Goal: Task Accomplishment & Management: Manage account settings

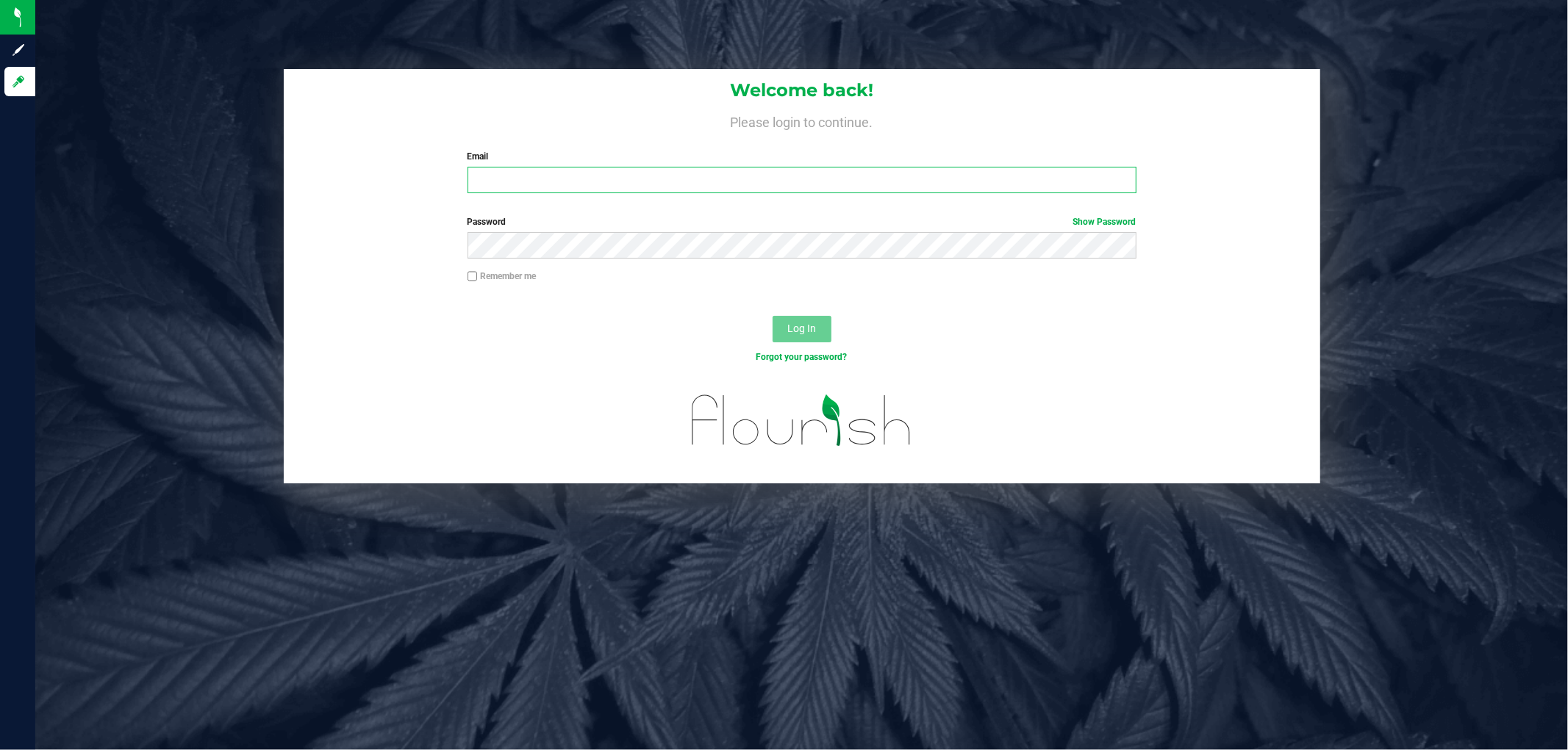
drag, startPoint x: 629, startPoint y: 179, endPoint x: 602, endPoint y: 180, distance: 27.0
click at [628, 179] on input "Email" at bounding box center [802, 180] width 669 height 27
type input "[EMAIL_ADDRESS][DOMAIN_NAME]"
click at [773, 316] on button "Log In" at bounding box center [802, 329] width 59 height 27
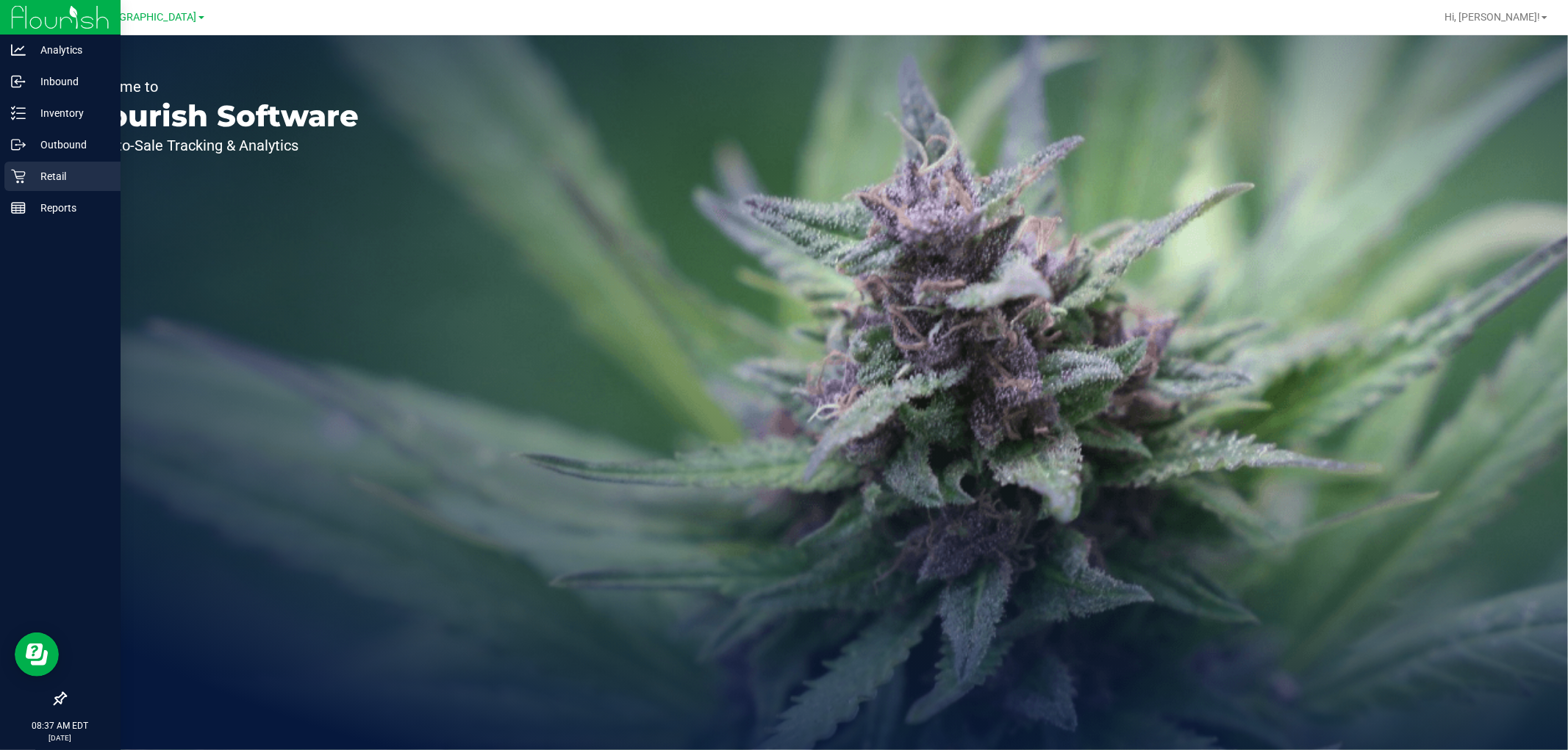
click at [59, 175] on p "Retail" at bounding box center [70, 176] width 88 height 17
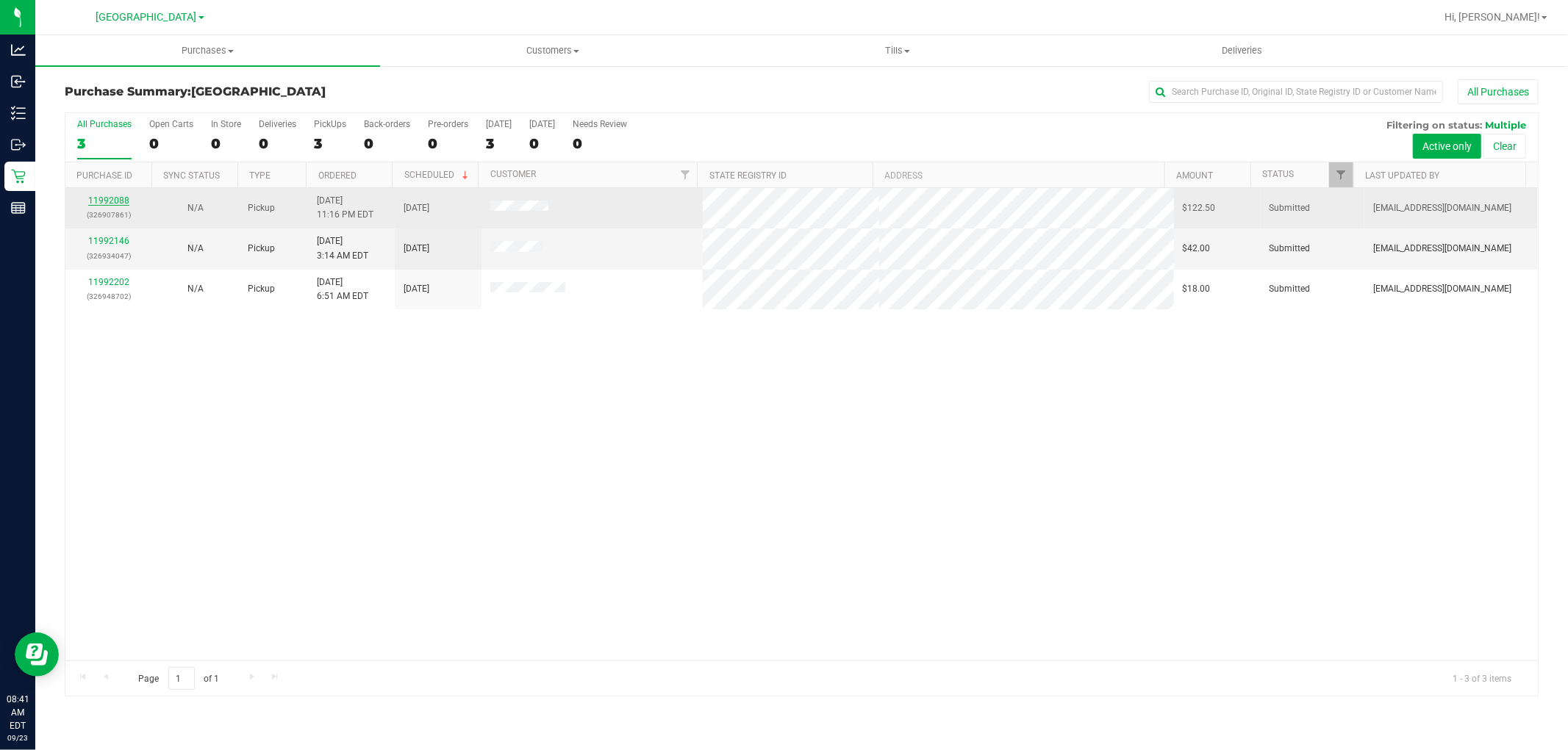
click at [114, 199] on link "11992088" at bounding box center [109, 200] width 41 height 10
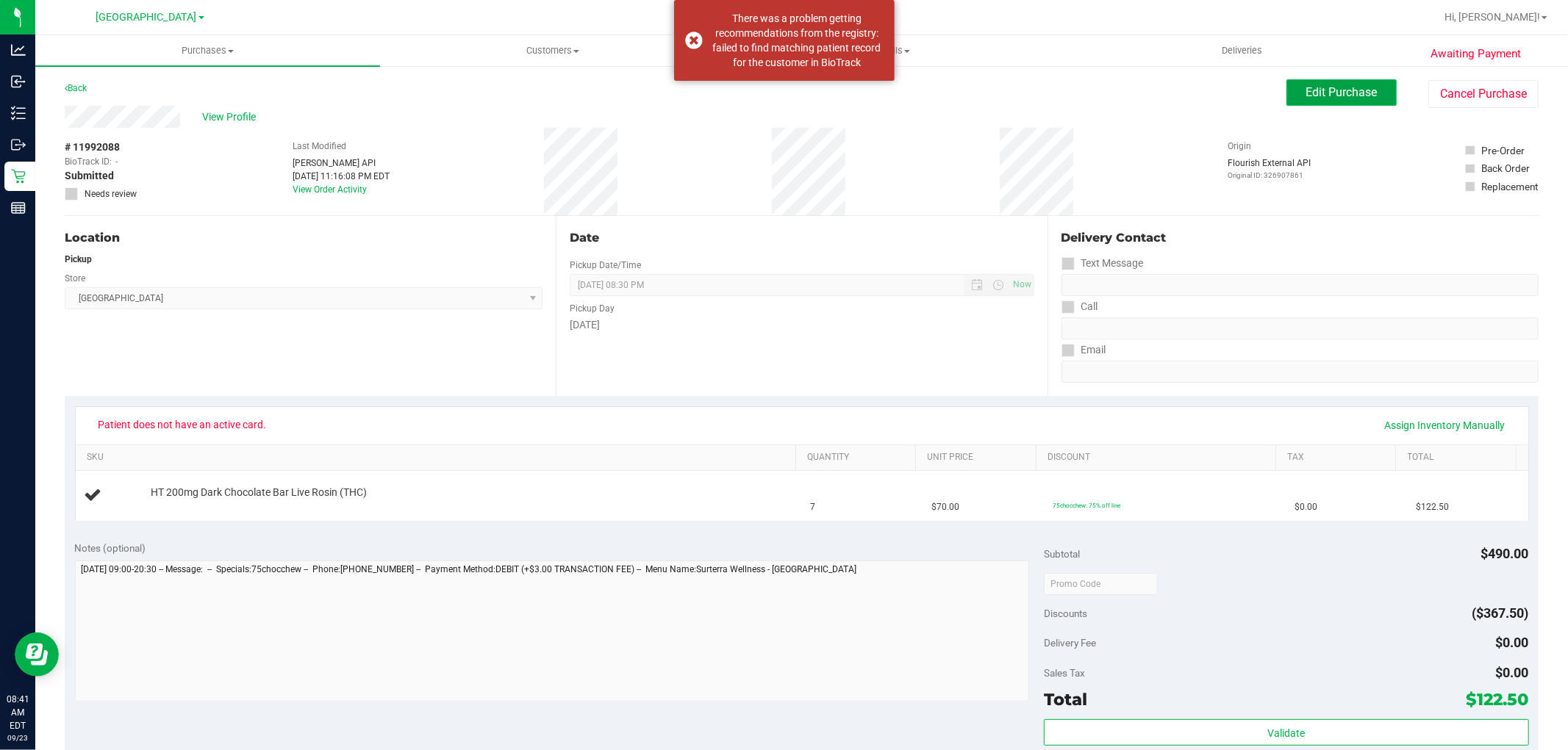
click at [1316, 98] on span "Edit Purchase" at bounding box center [1342, 92] width 71 height 14
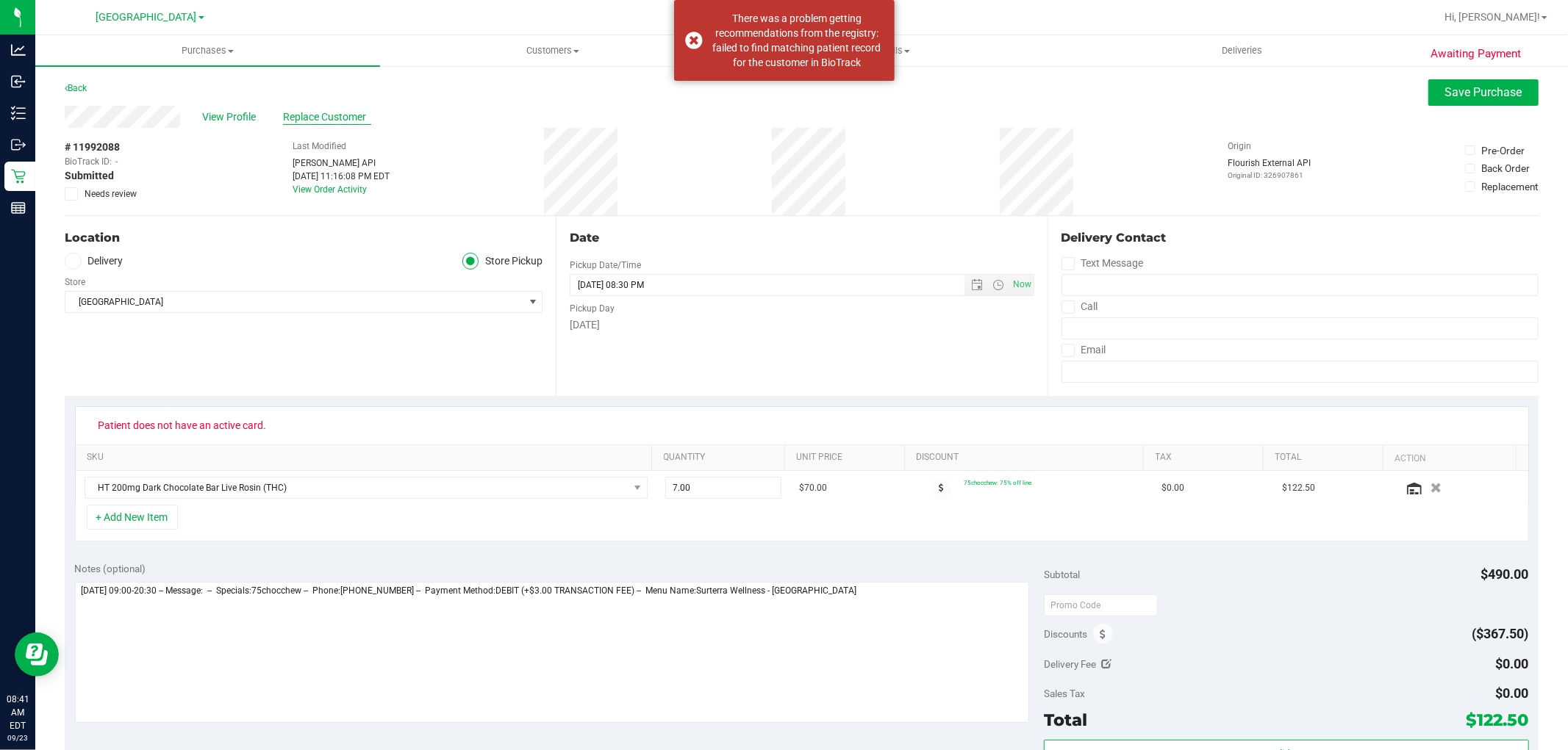
click at [341, 116] on span "Replace Customer" at bounding box center [327, 118] width 88 height 16
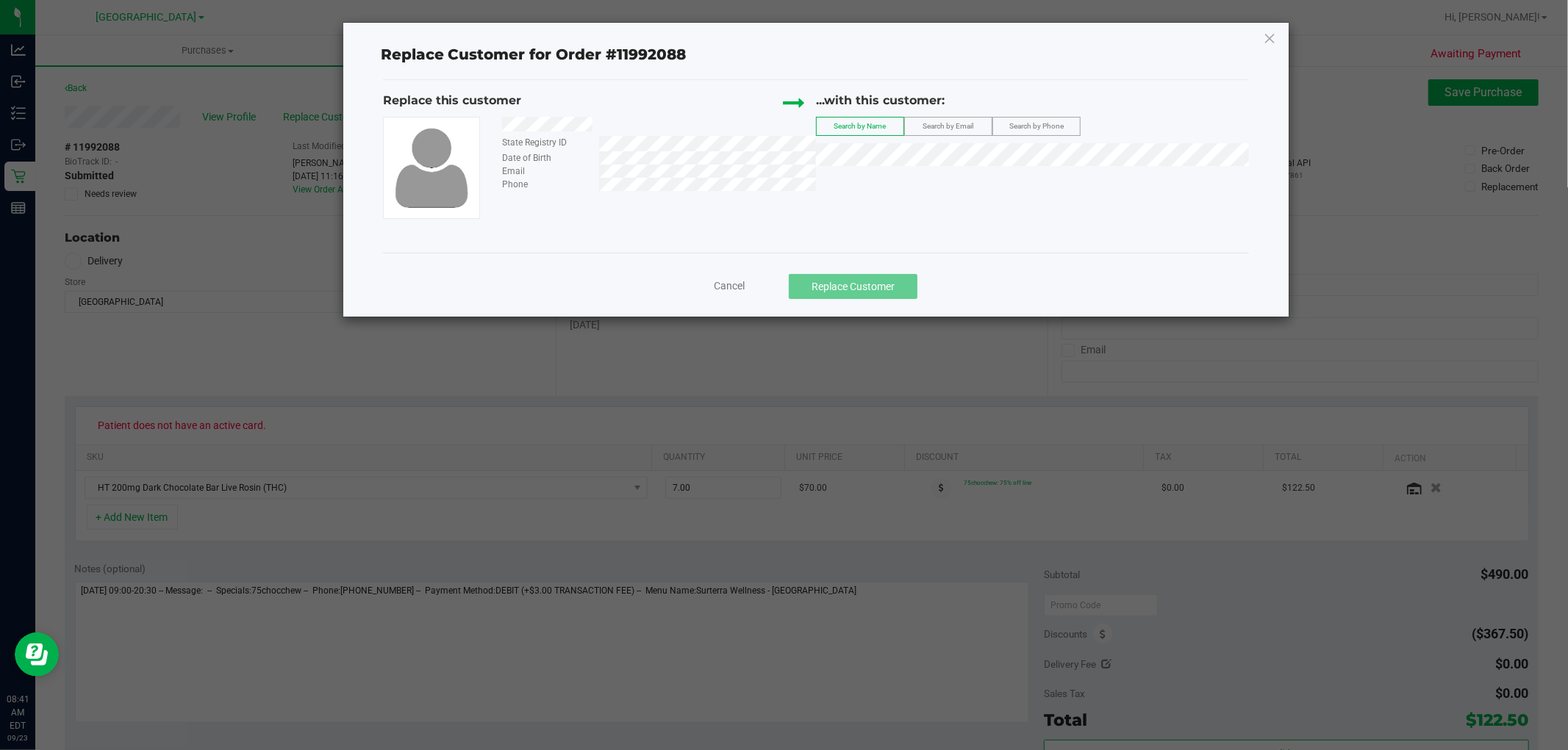
click at [950, 122] on span "Search by Email" at bounding box center [947, 125] width 51 height 8
click at [1015, 120] on label "Search by Phone" at bounding box center [1036, 126] width 86 height 17
click at [1016, 123] on span "Search by Phone" at bounding box center [1036, 125] width 54 height 8
click at [718, 228] on div "Replace this customer State Registry ID Date of Birth Email Phone ...with this …" at bounding box center [816, 167] width 867 height 173
drag, startPoint x: 698, startPoint y: 230, endPoint x: 709, endPoint y: 257, distance: 29.2
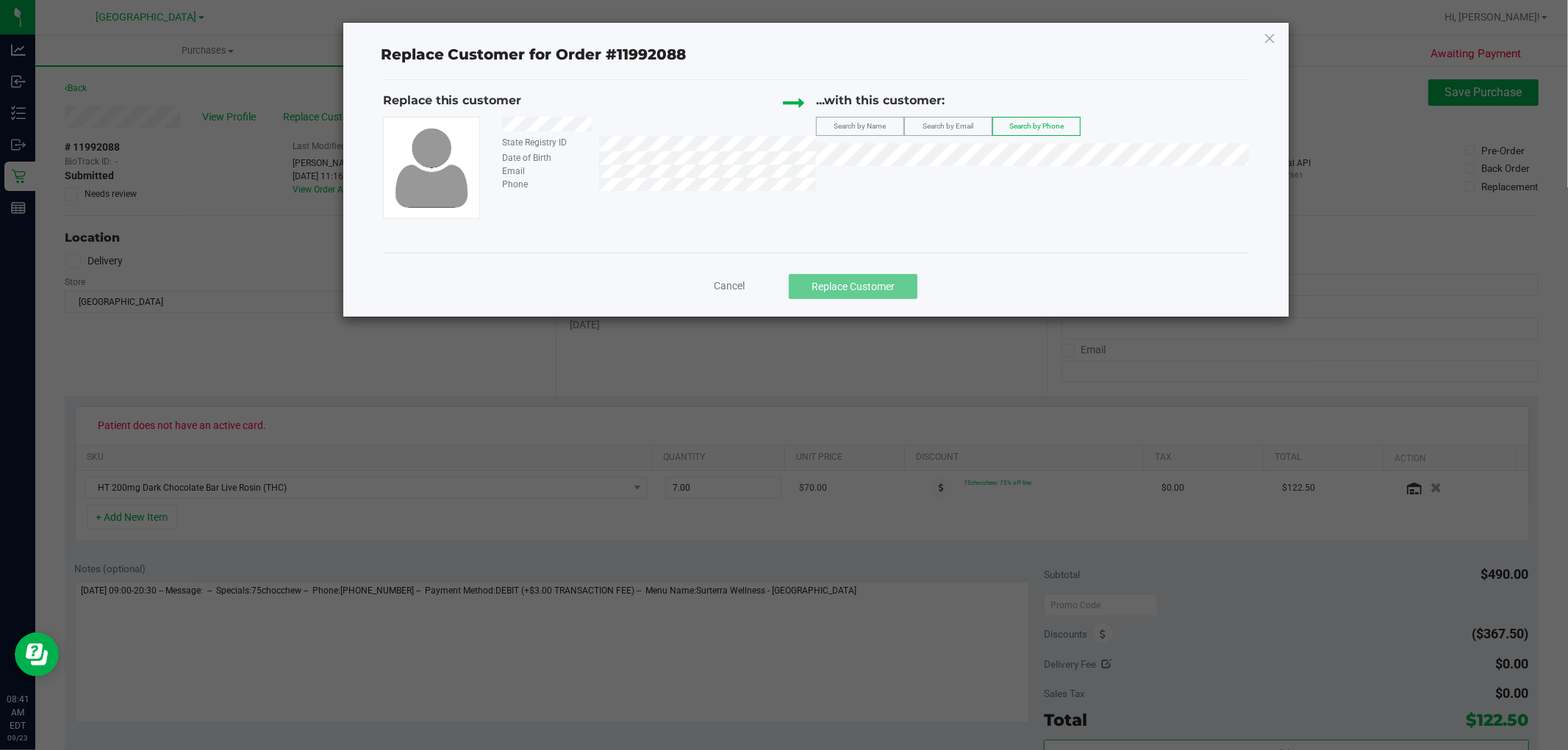
click at [697, 230] on div "Replace this customer State Registry ID Date of Birth Email Phone ...with this …" at bounding box center [816, 167] width 867 height 173
click at [721, 287] on span "Cancel" at bounding box center [730, 286] width 31 height 12
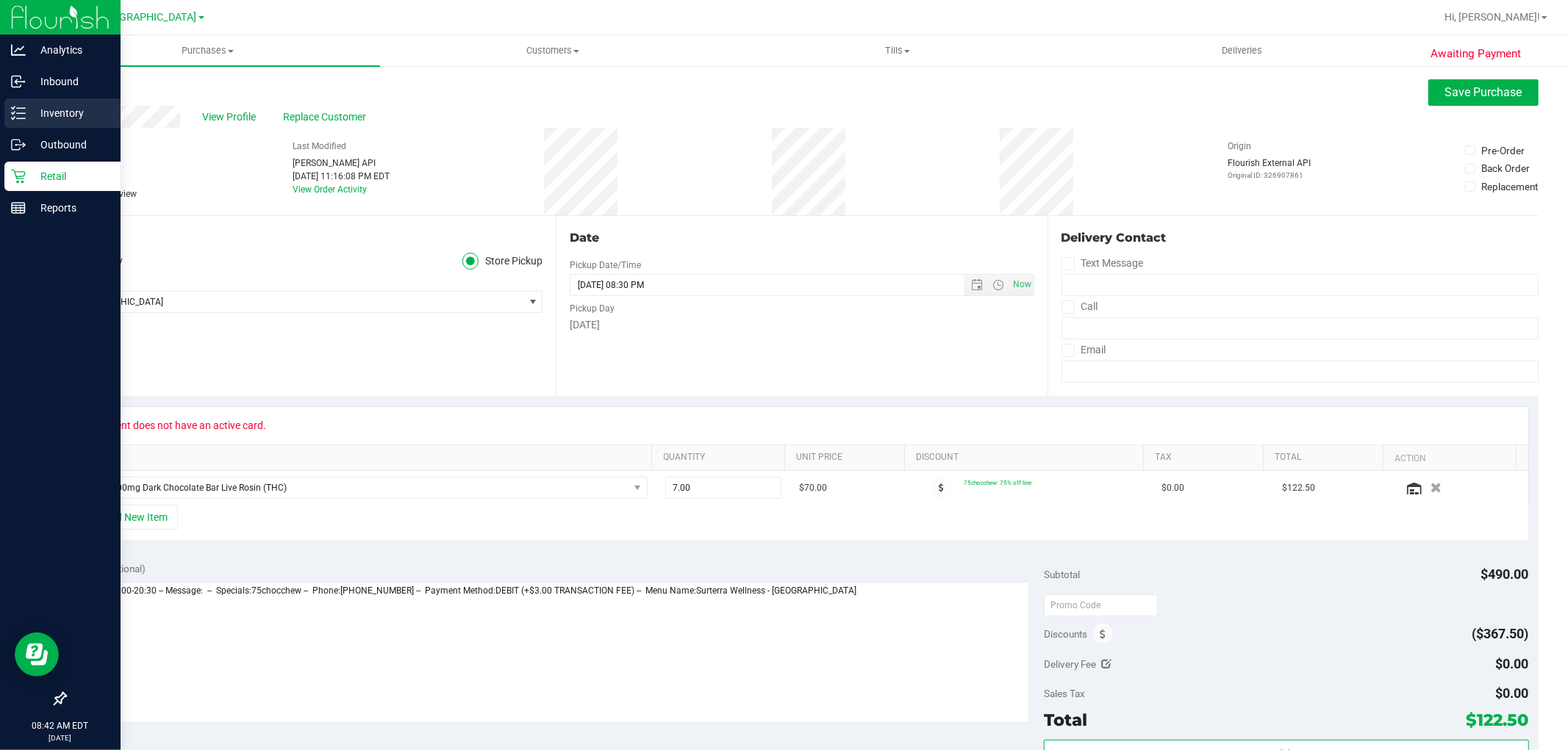
click at [61, 106] on p "Inventory" at bounding box center [70, 113] width 88 height 17
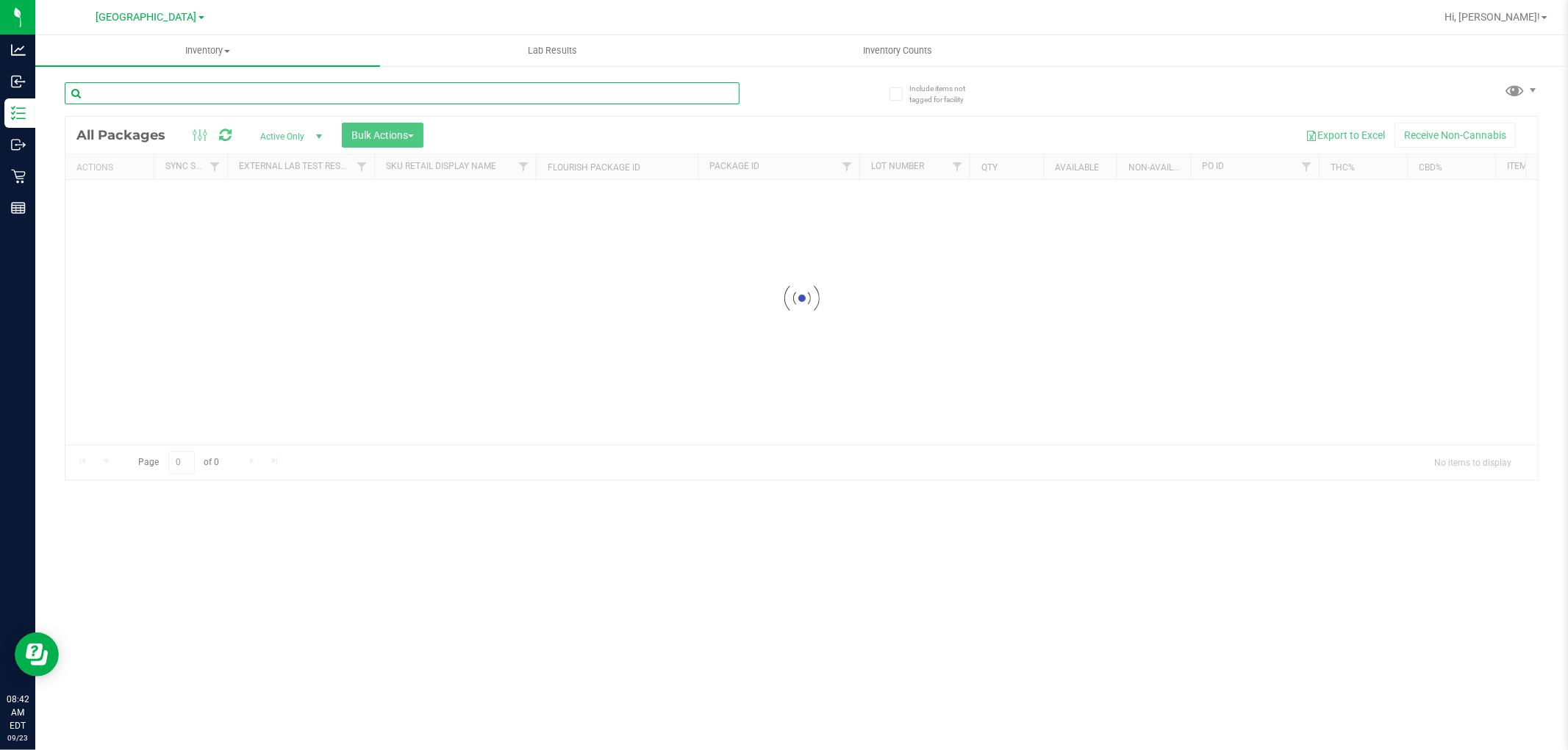
click at [188, 90] on input "text" at bounding box center [402, 93] width 675 height 22
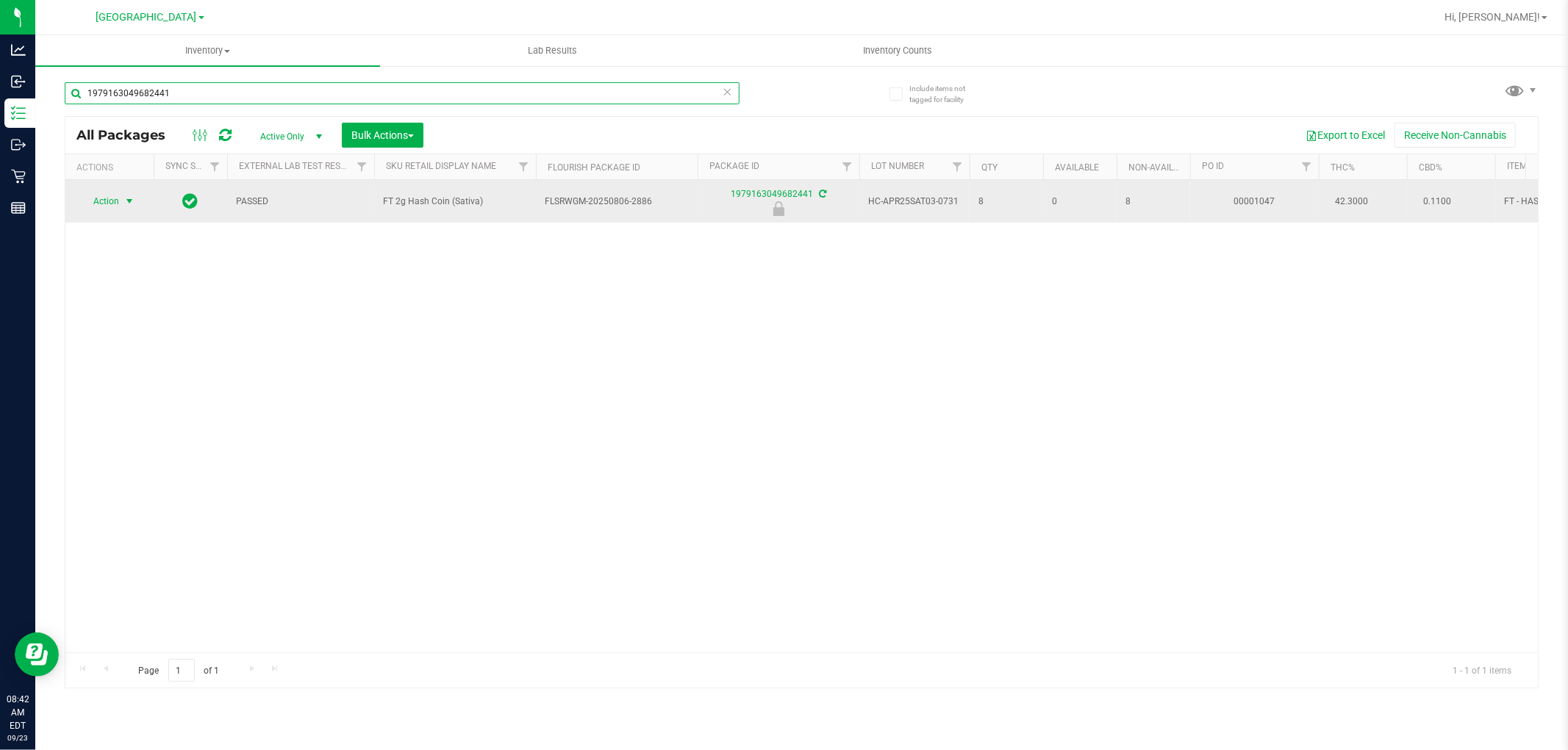
type input "1979163049682441"
click at [131, 202] on span "select" at bounding box center [130, 201] width 12 height 12
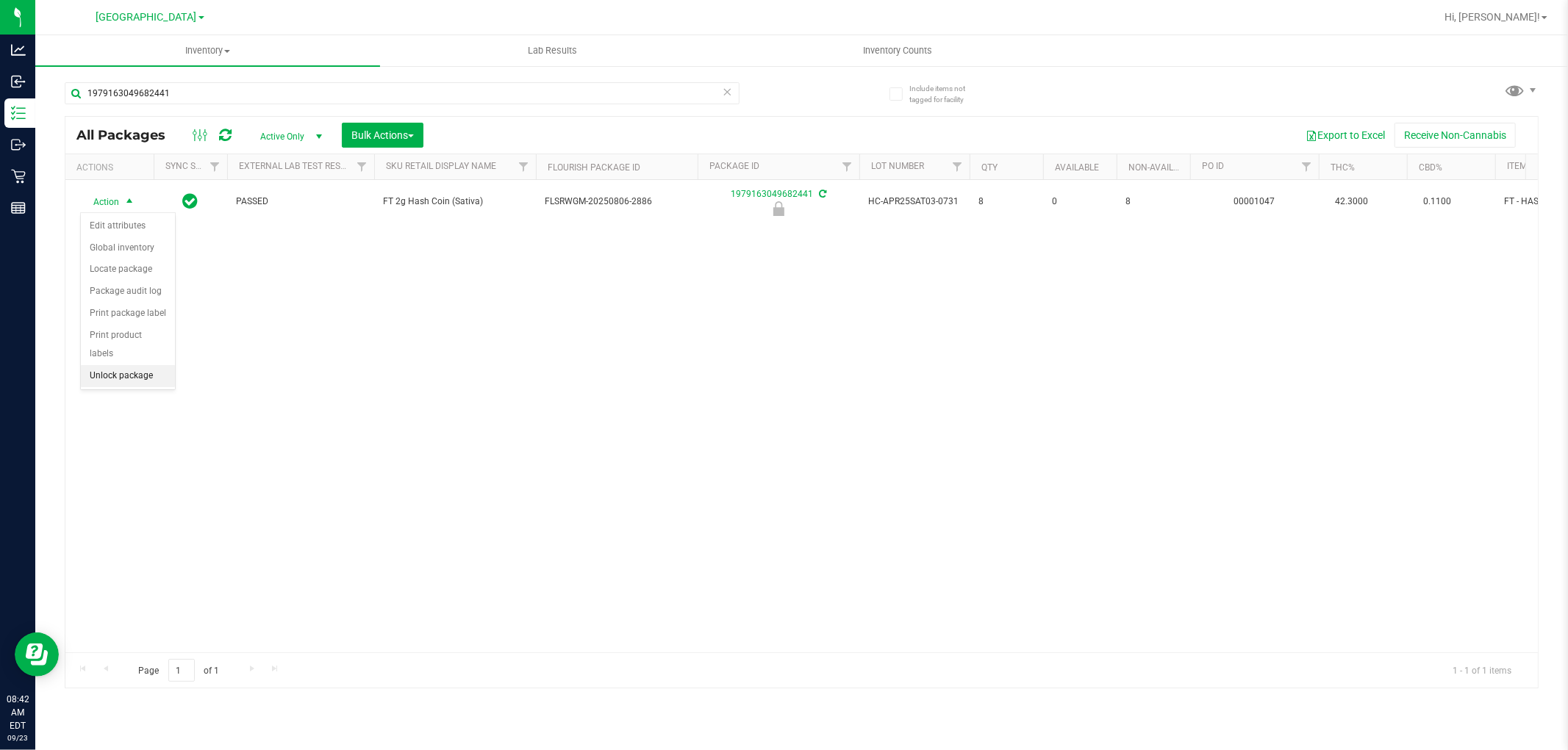
click at [147, 383] on li "Unlock package" at bounding box center [128, 377] width 94 height 22
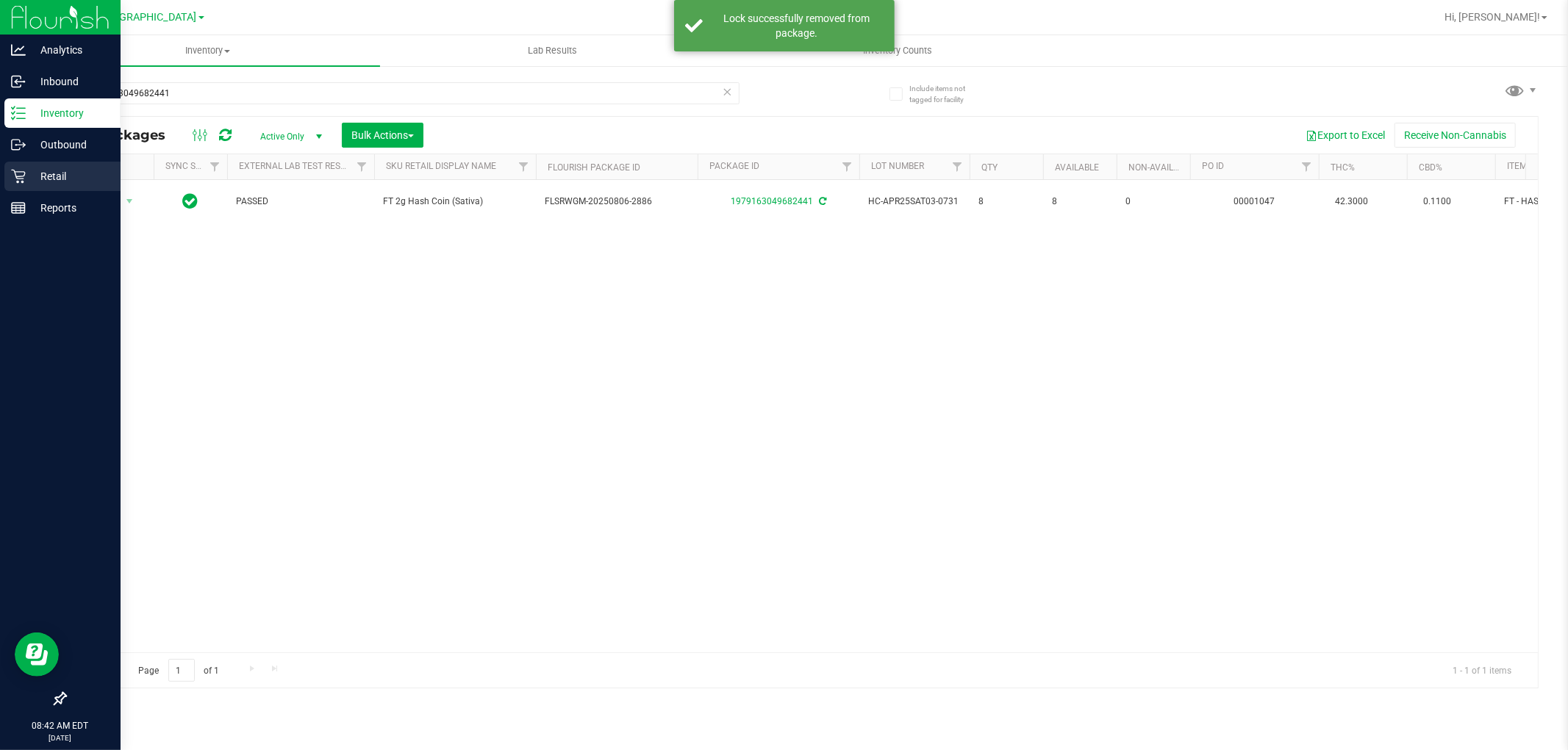
click at [40, 178] on p "Retail" at bounding box center [70, 176] width 88 height 17
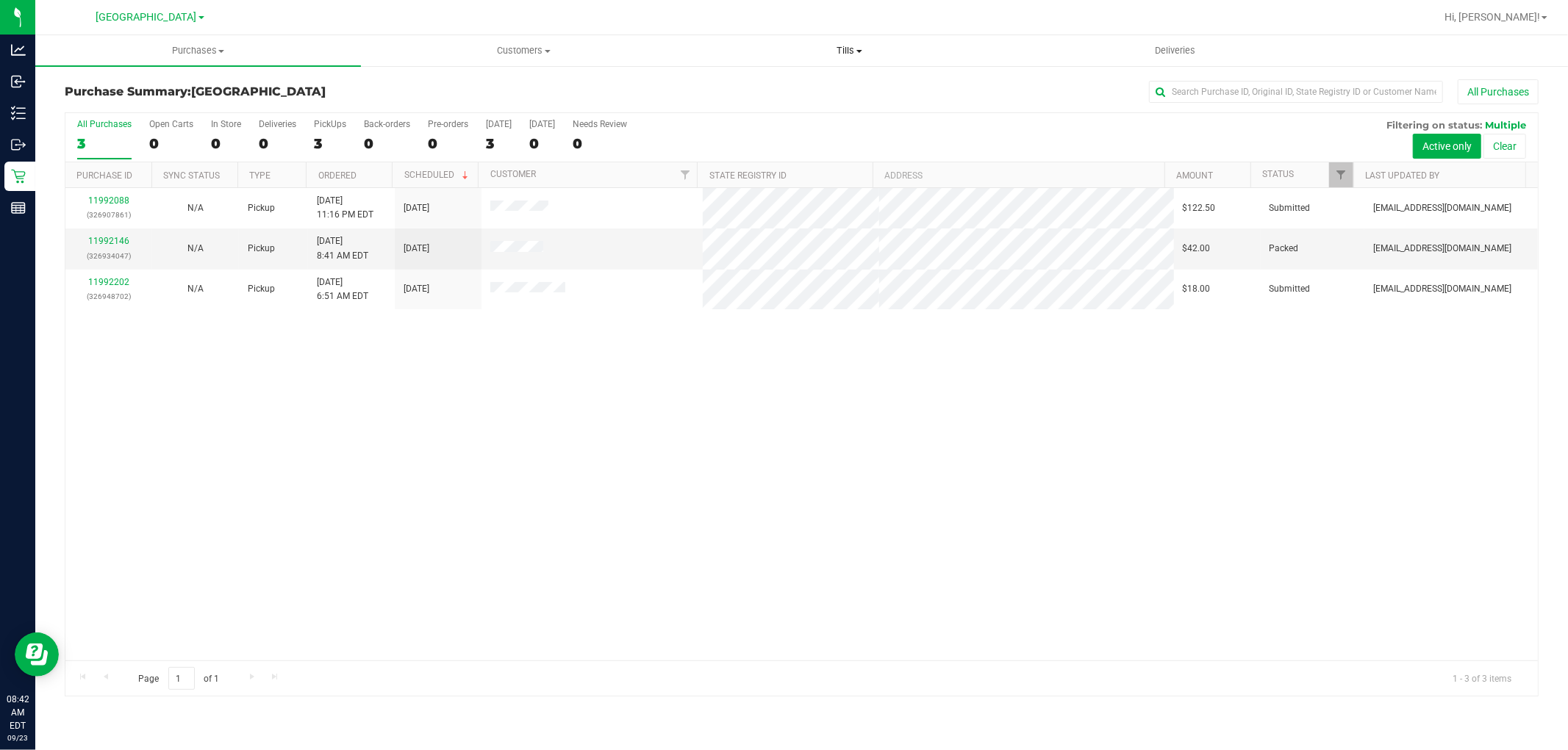
drag, startPoint x: 846, startPoint y: 54, endPoint x: 789, endPoint y: 74, distance: 60.4
click at [845, 54] on span "Tills" at bounding box center [849, 50] width 324 height 13
click at [721, 91] on span "Manage tills" at bounding box center [736, 88] width 99 height 12
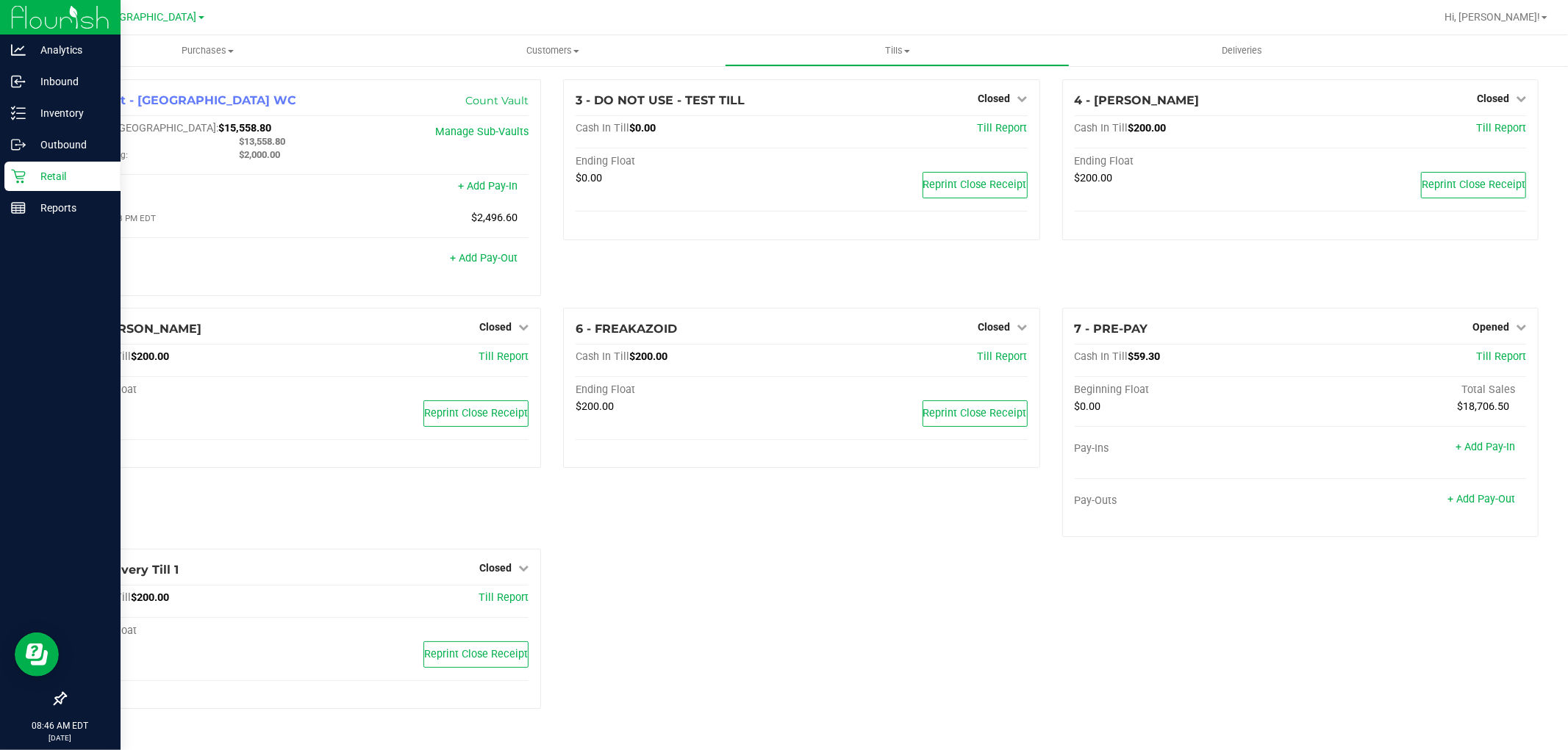
click at [35, 178] on p "Retail" at bounding box center [70, 176] width 88 height 17
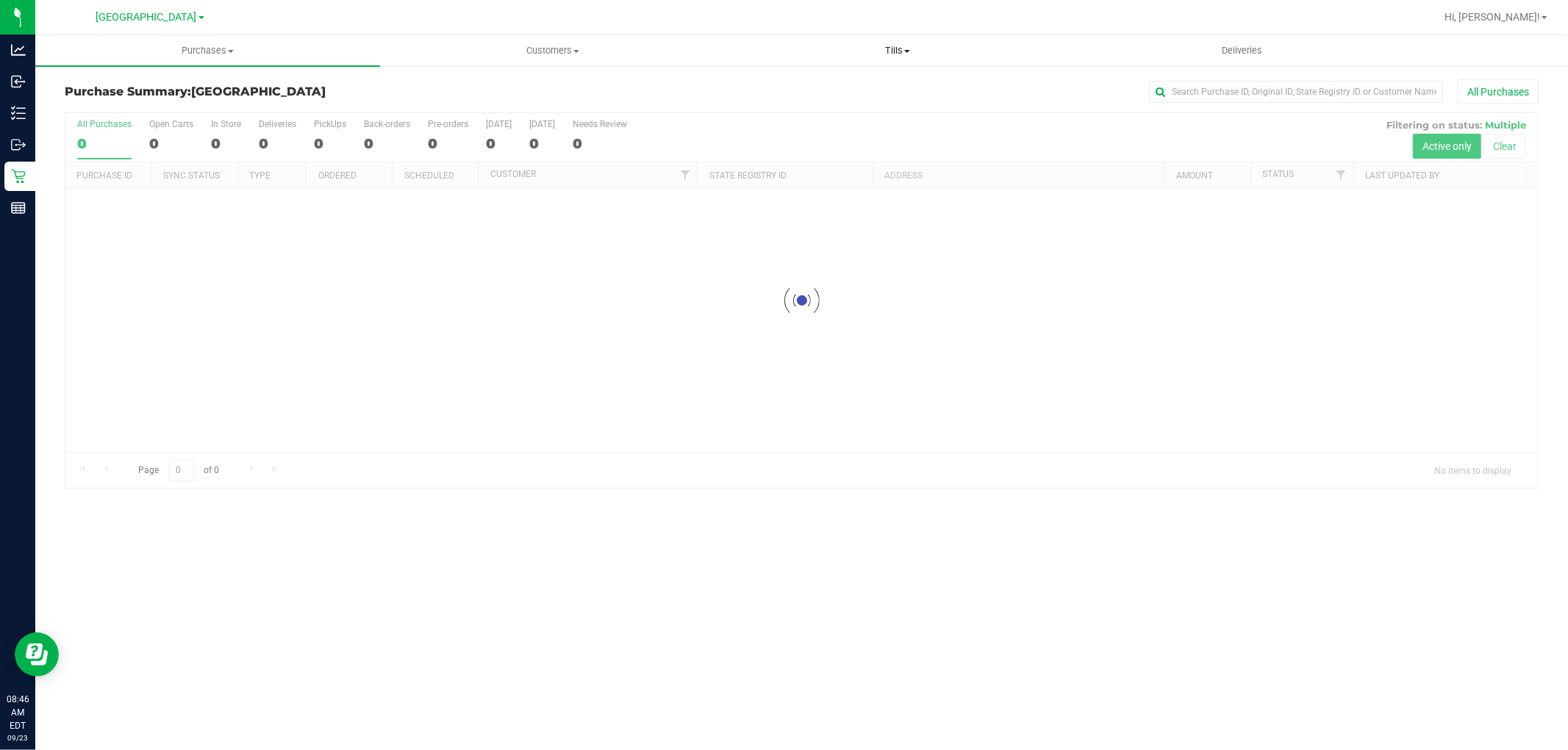
click at [898, 48] on span "Tills" at bounding box center [896, 50] width 343 height 13
click at [754, 86] on span "Manage tills" at bounding box center [774, 88] width 99 height 12
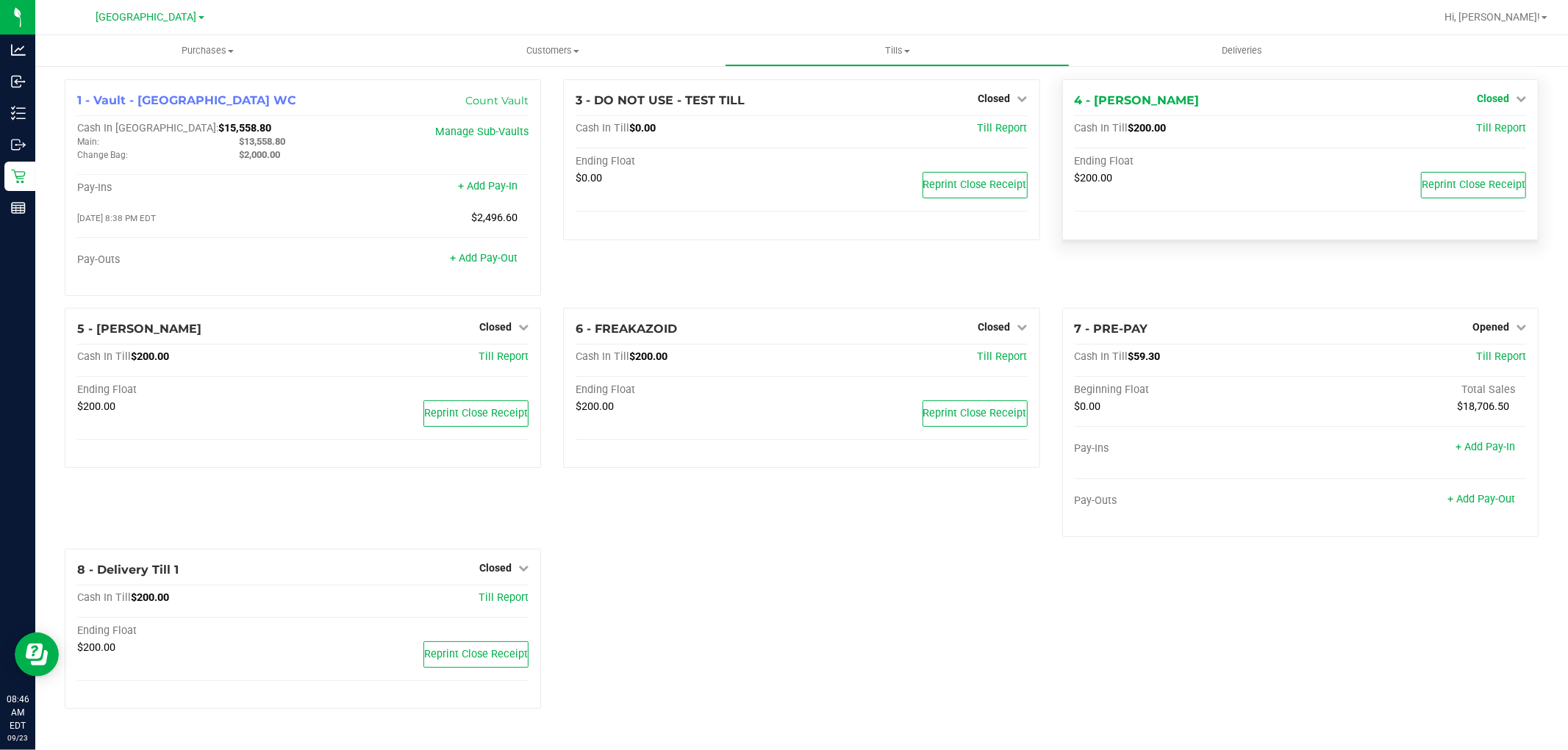
click at [1495, 99] on span "Closed" at bounding box center [1492, 99] width 32 height 12
click at [1493, 140] on div at bounding box center [1492, 141] width 109 height 3
click at [1492, 130] on link "Open Till" at bounding box center [1492, 130] width 39 height 12
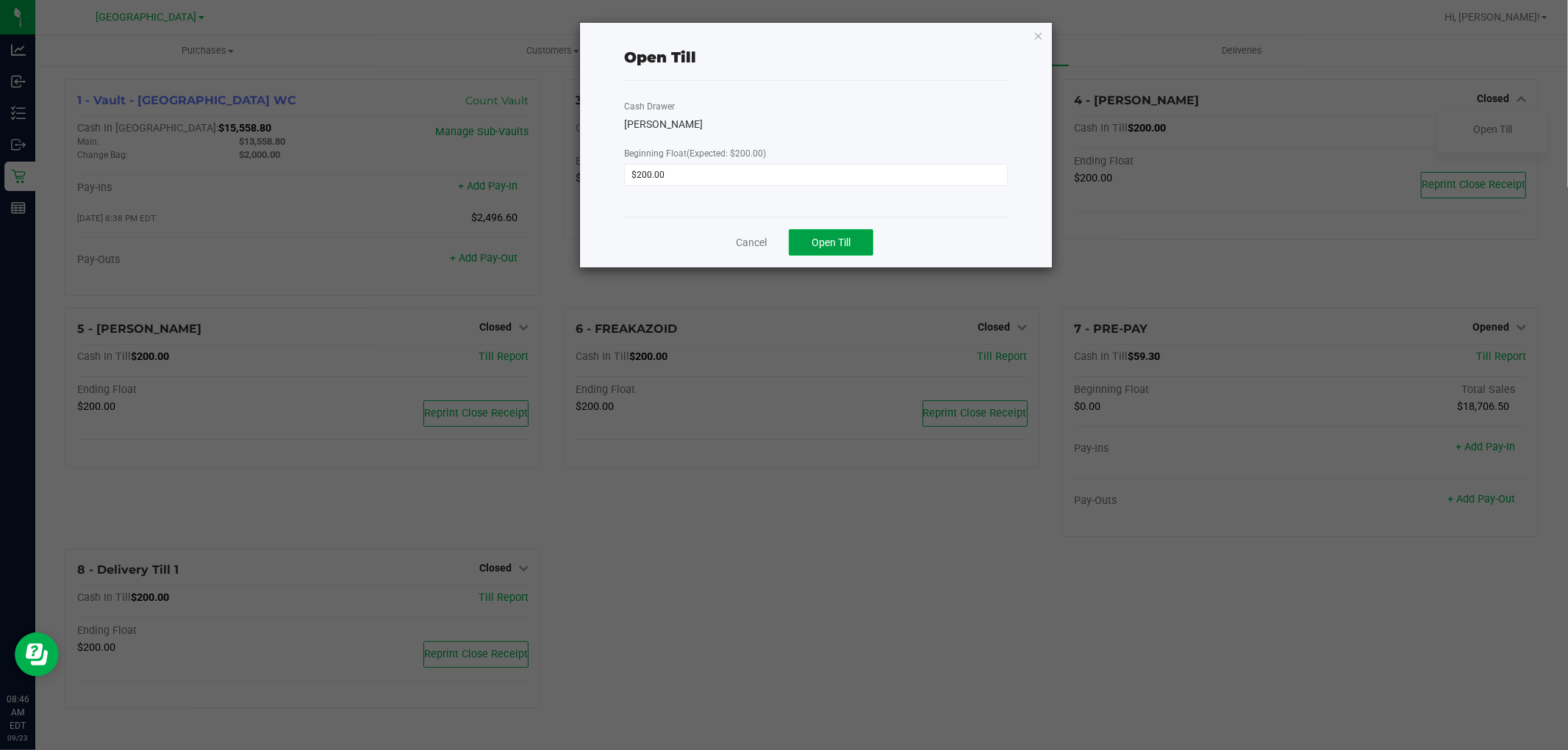
click at [828, 231] on button "Open Till" at bounding box center [831, 242] width 85 height 27
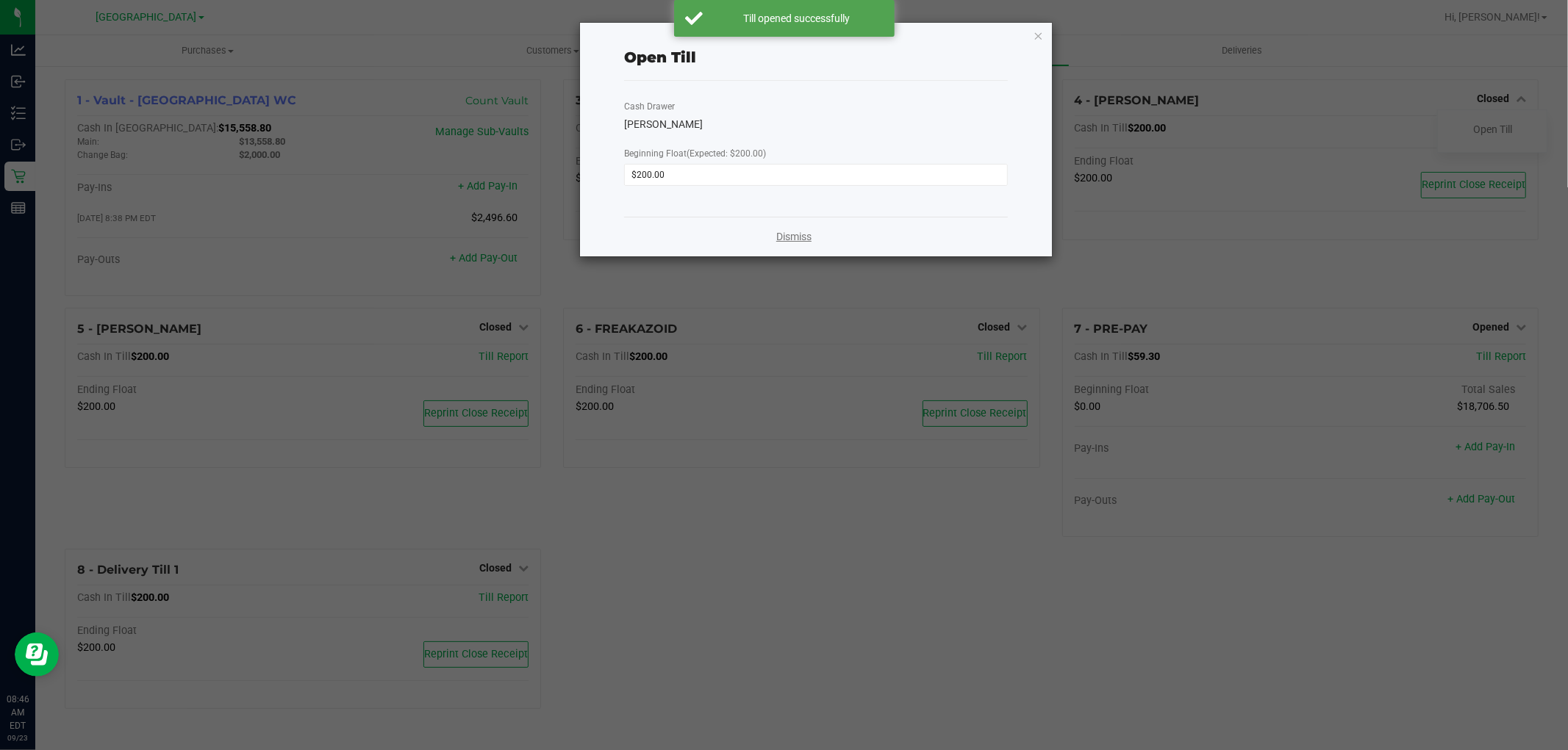
click at [791, 238] on link "Dismiss" at bounding box center [794, 237] width 35 height 16
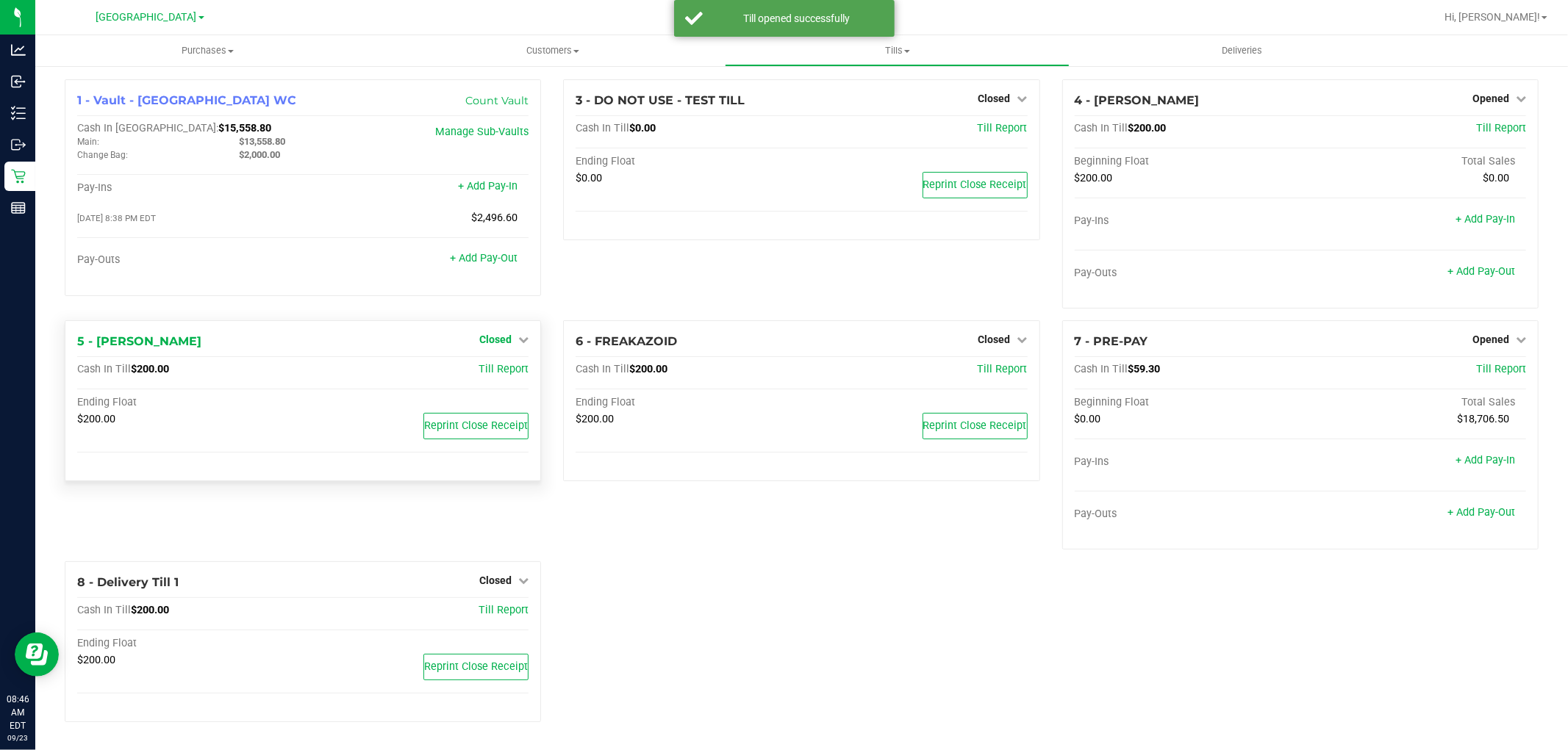
click at [499, 327] on div "5 - FRANKLIN-PIERCE Closed Open Till Cash In Till $200.00 Till Report Ending Fl…" at bounding box center [303, 401] width 476 height 161
click at [499, 341] on span "Closed" at bounding box center [494, 340] width 32 height 12
click at [501, 375] on link "Open Till" at bounding box center [494, 371] width 39 height 12
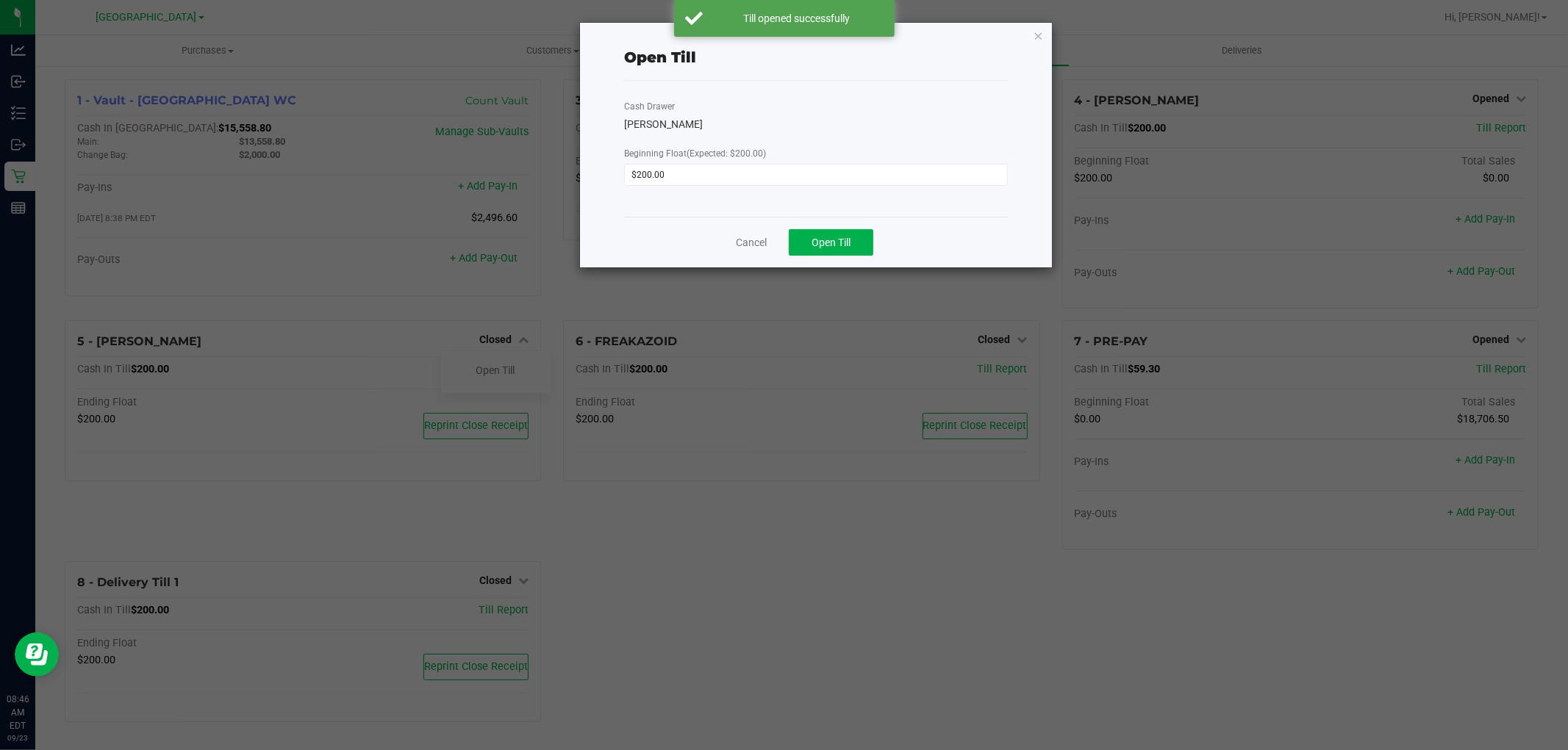
click at [887, 243] on div "Cancel Open Till" at bounding box center [816, 242] width 384 height 51
click at [836, 243] on span "Open Till" at bounding box center [831, 243] width 39 height 12
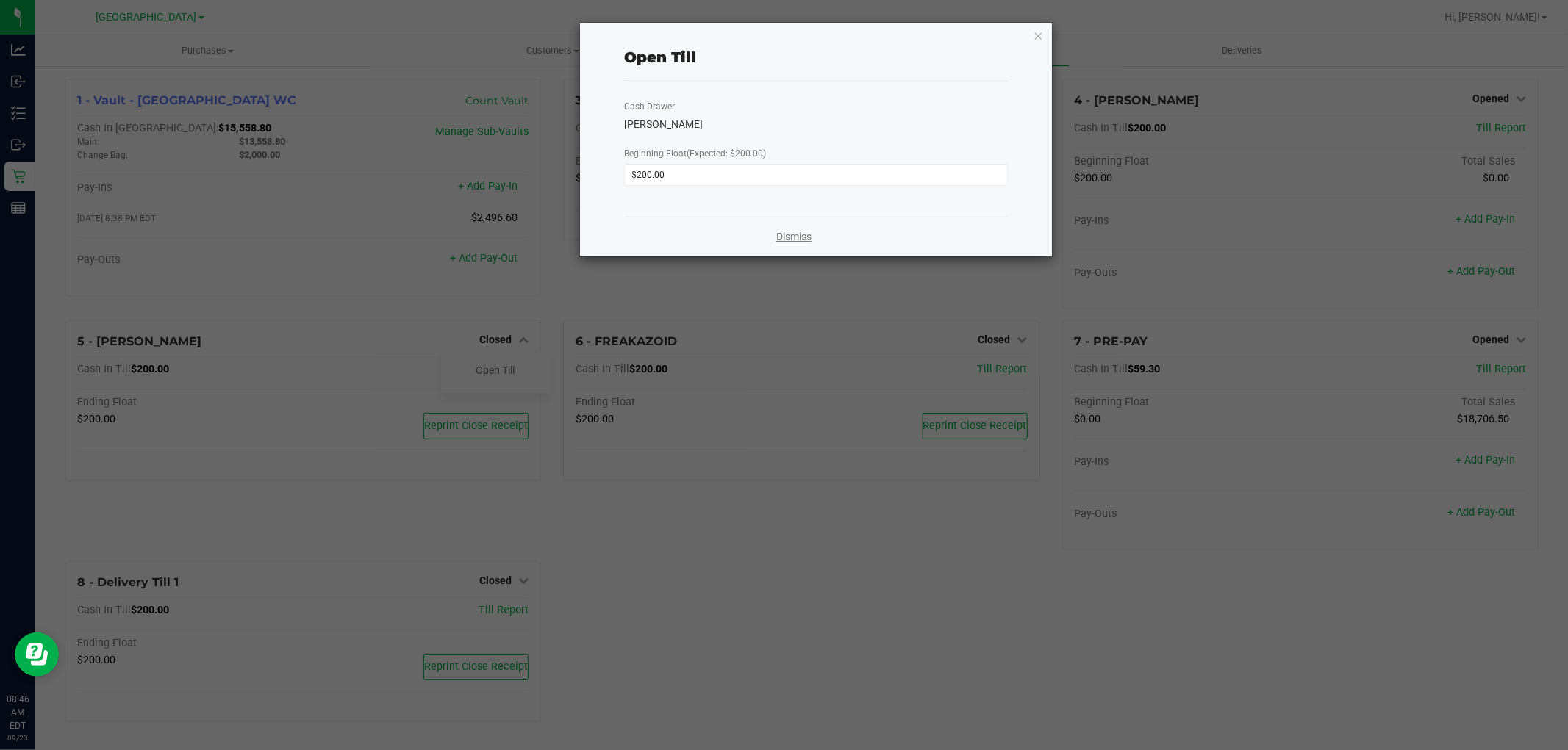
click at [794, 238] on link "Dismiss" at bounding box center [794, 237] width 35 height 16
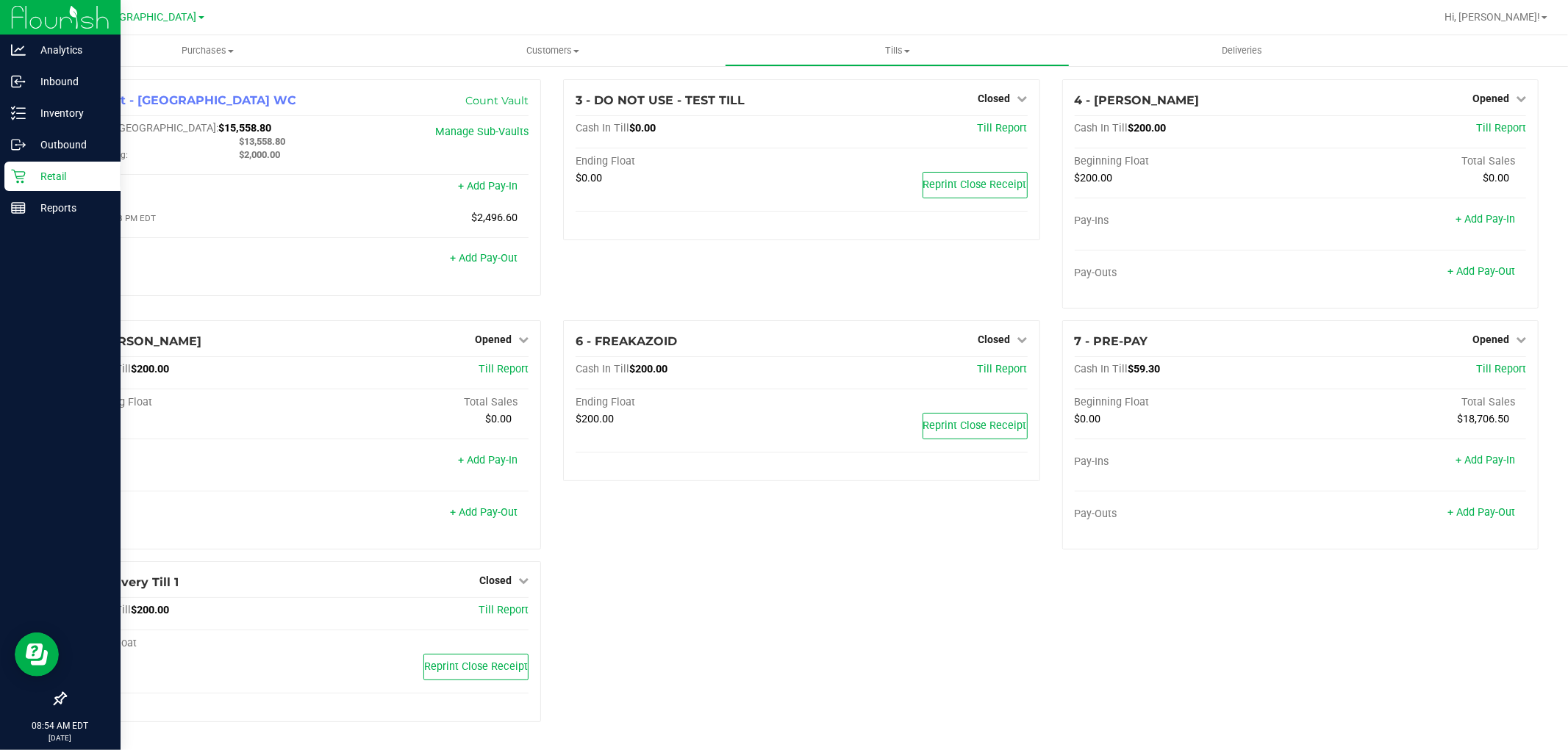
click at [48, 182] on p "Retail" at bounding box center [70, 176] width 88 height 17
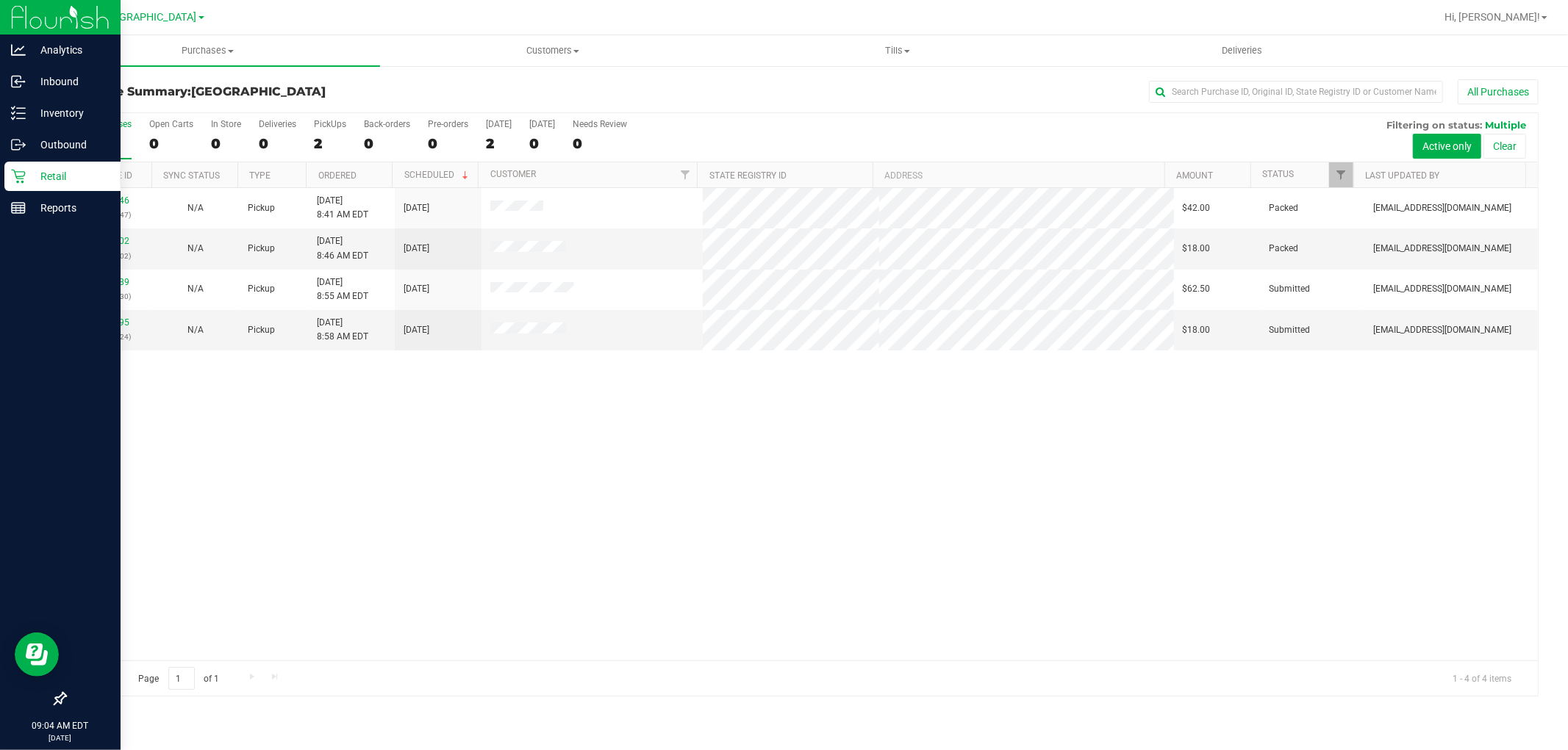
click at [62, 166] on div "Retail" at bounding box center [62, 176] width 116 height 29
click at [57, 68] on div "Inbound" at bounding box center [62, 81] width 116 height 29
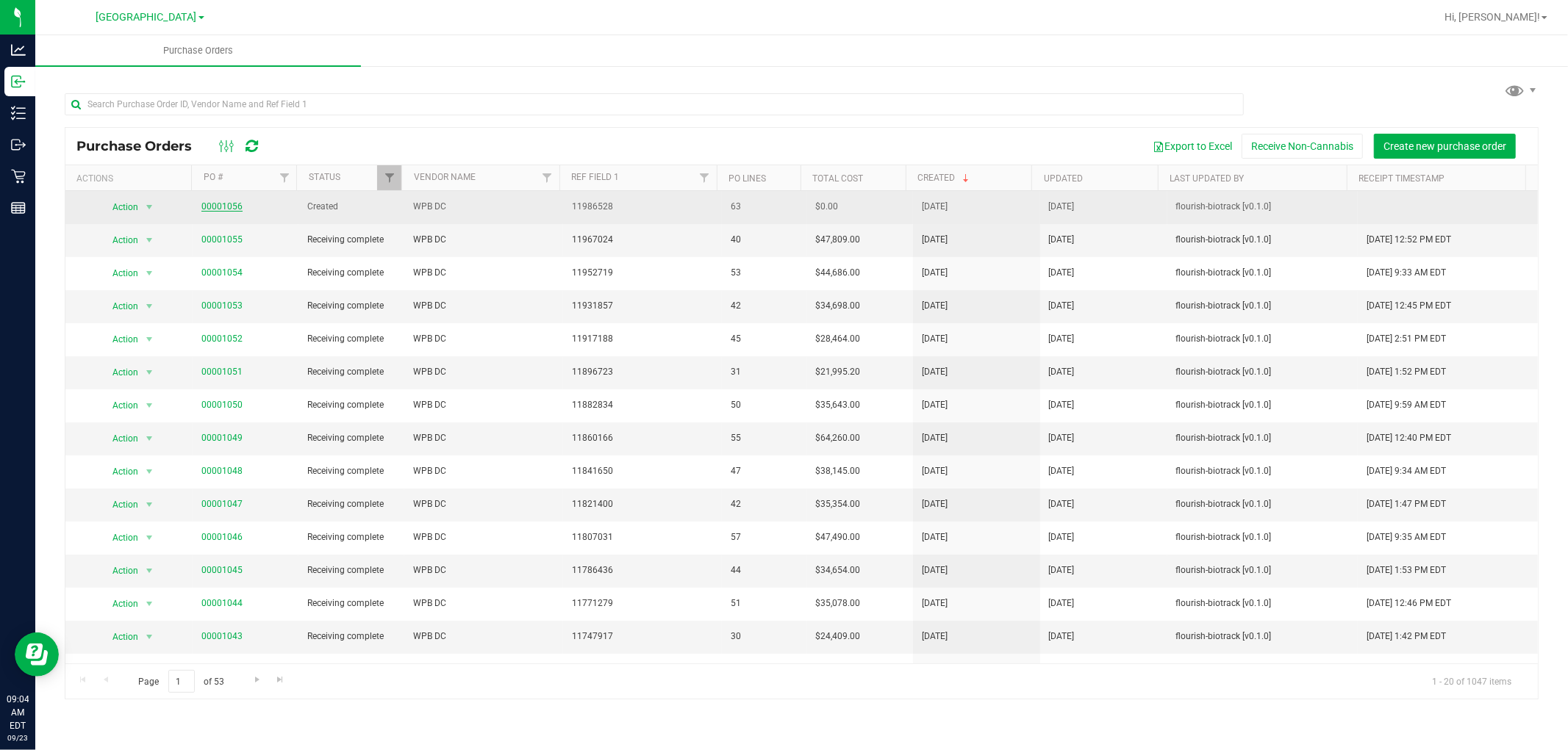
click at [220, 210] on link "00001056" at bounding box center [222, 207] width 41 height 10
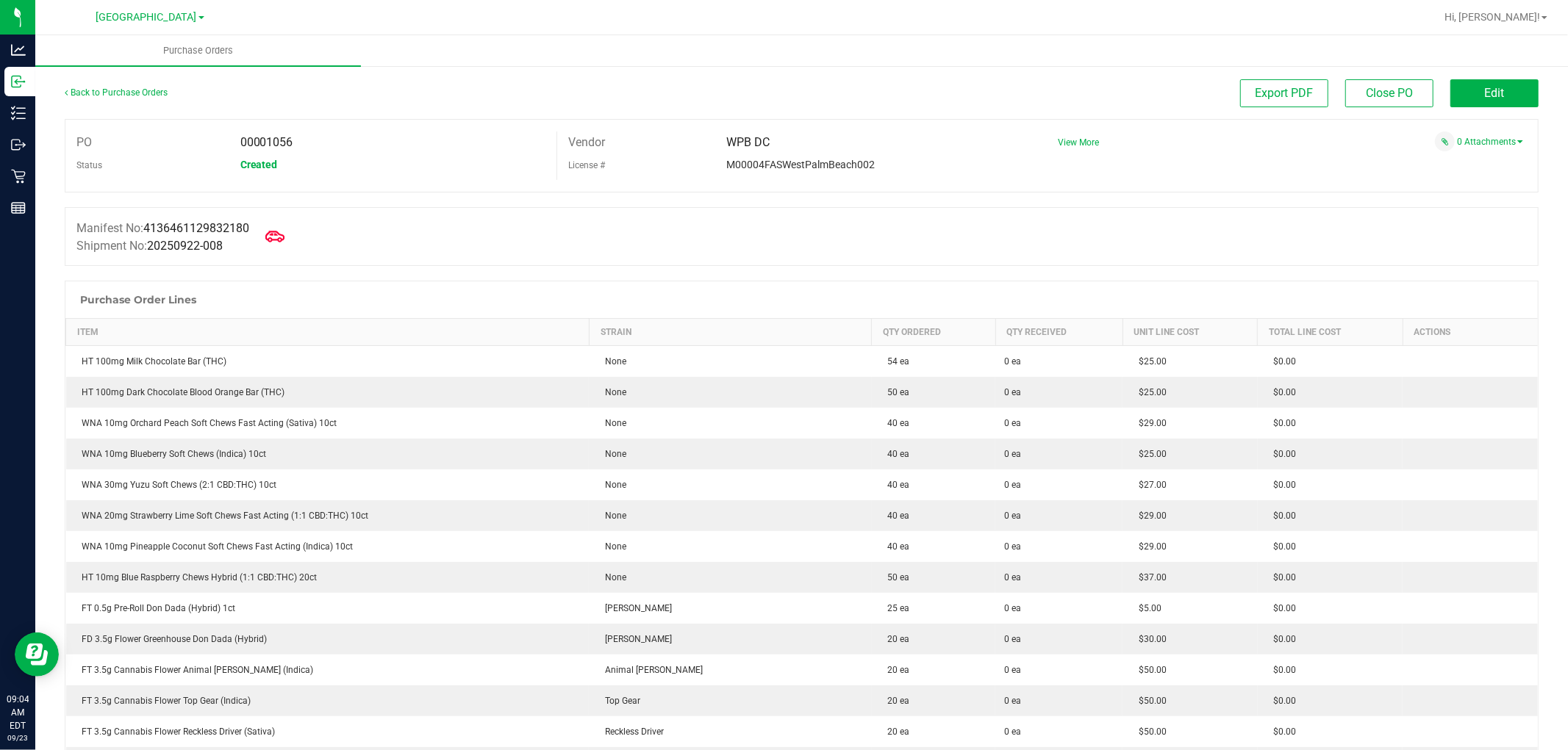
click at [284, 243] on icon at bounding box center [275, 237] width 19 height 19
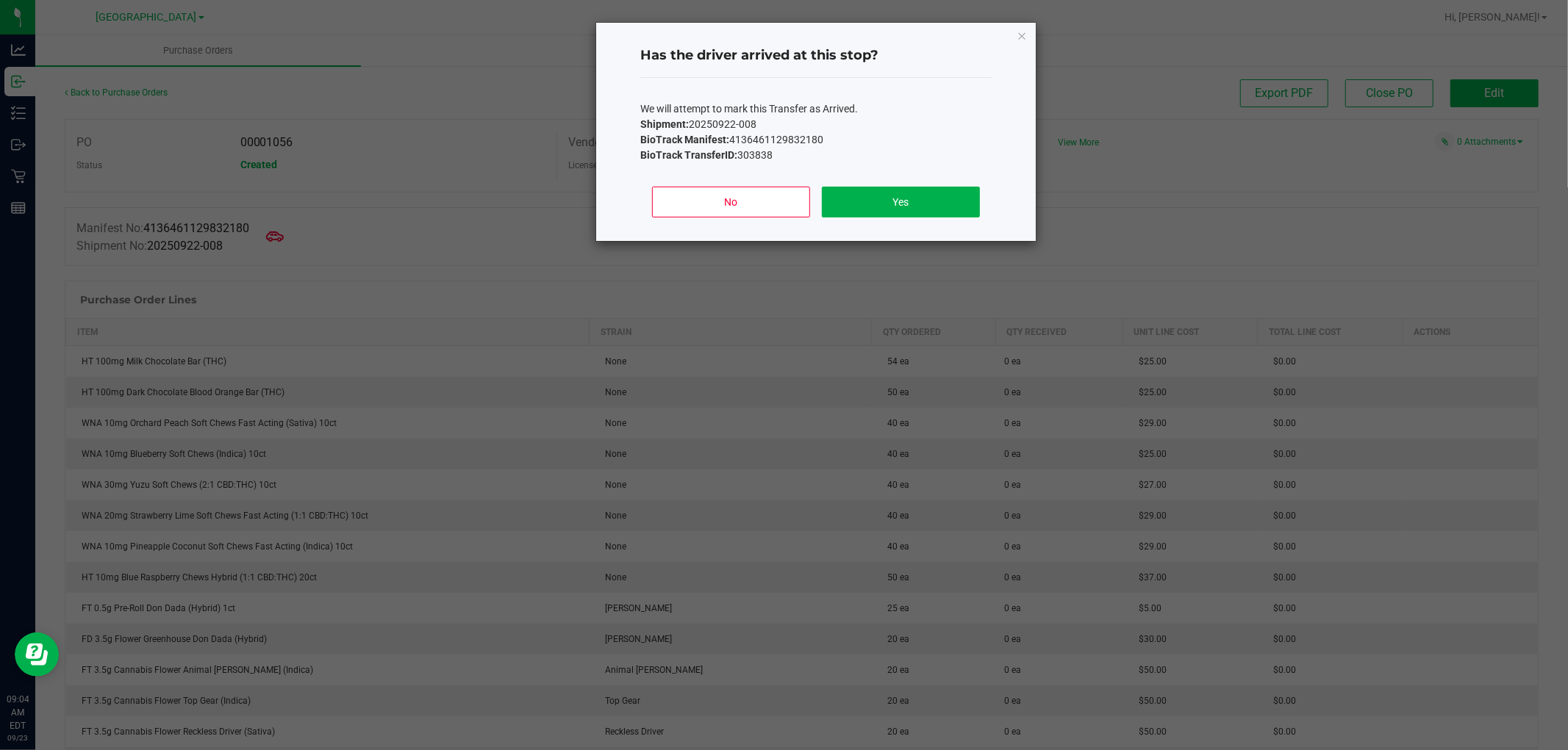
click at [879, 181] on div "No Yes" at bounding box center [816, 207] width 351 height 67
click at [876, 203] on button "Yes" at bounding box center [901, 202] width 158 height 31
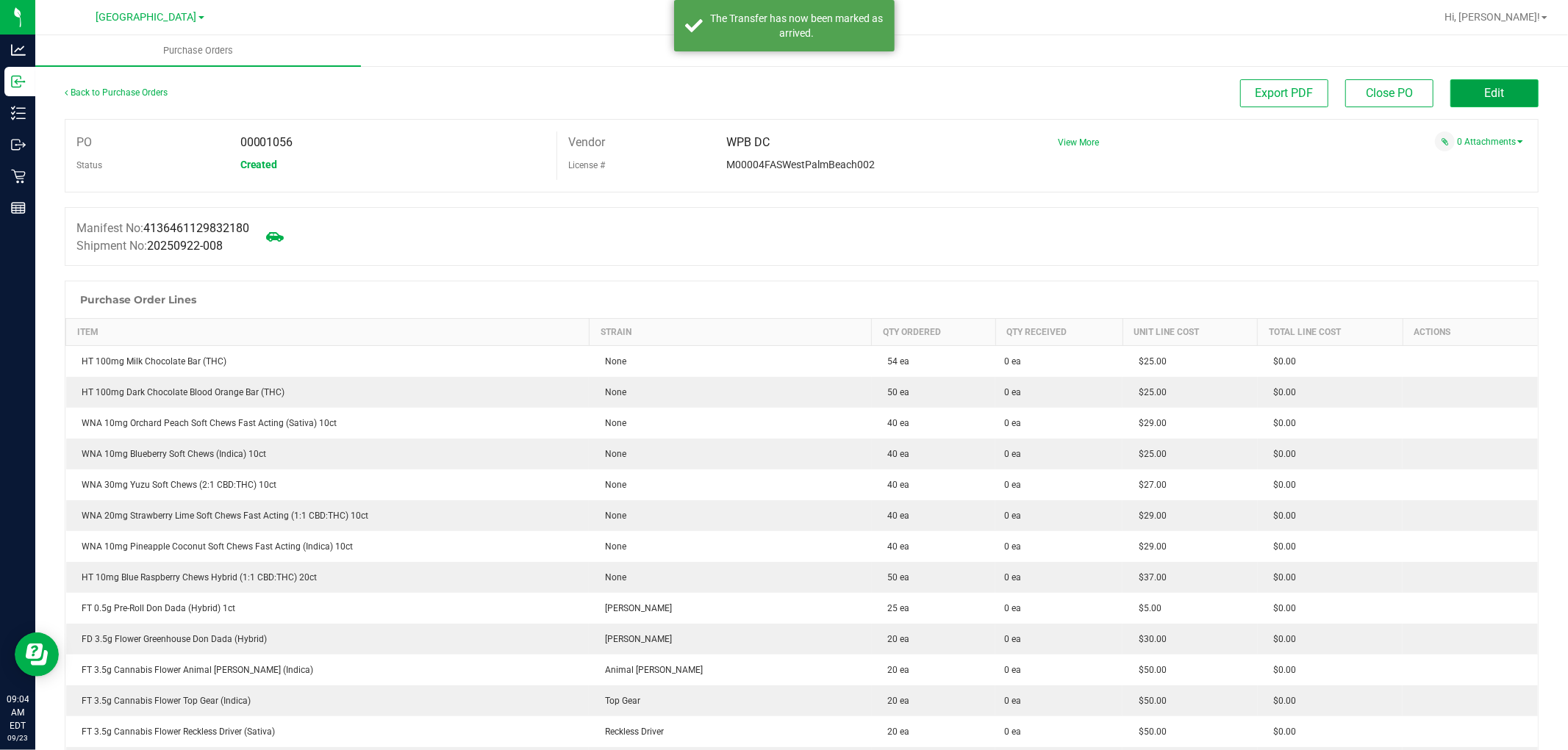
click at [1450, 91] on button "Edit" at bounding box center [1495, 93] width 88 height 28
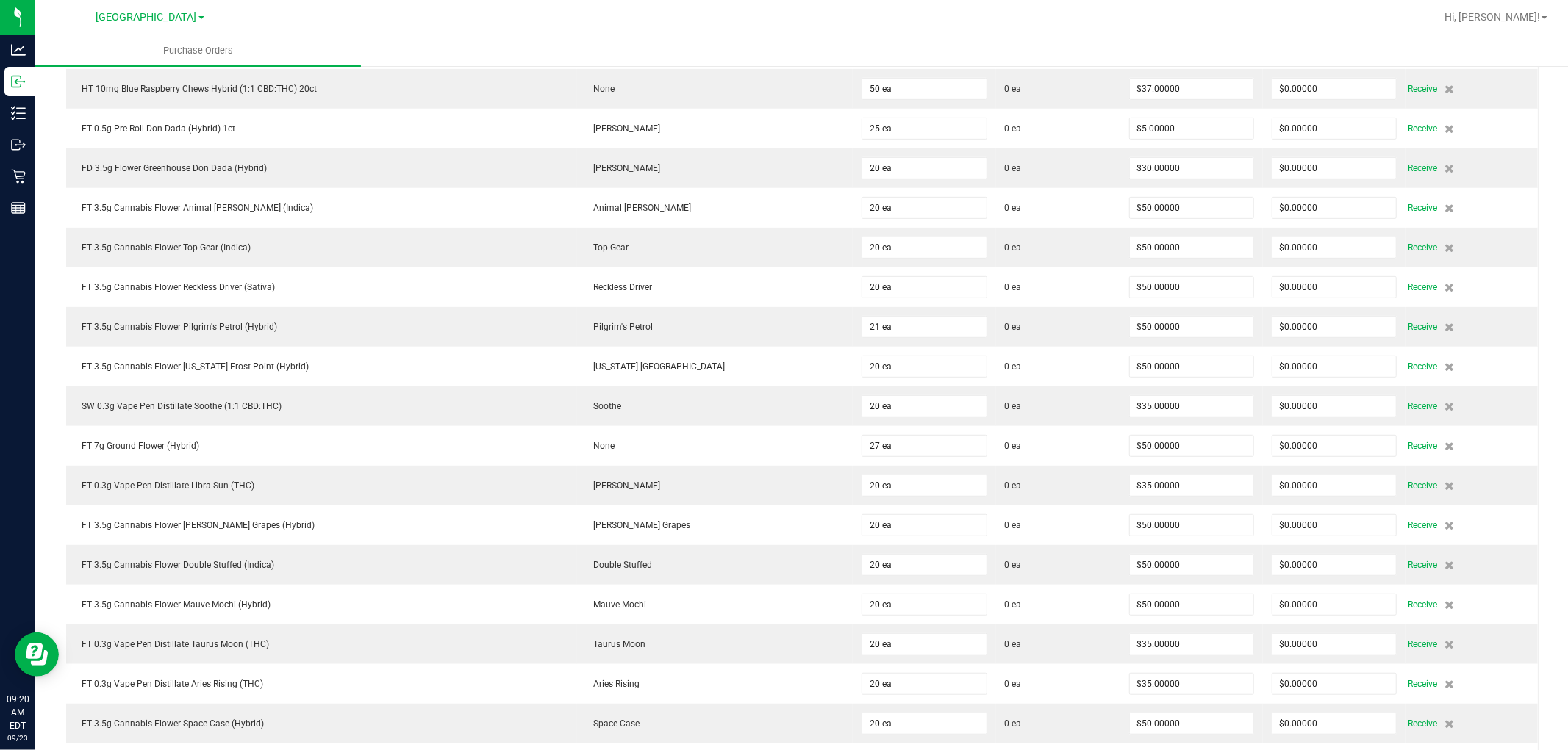
scroll to position [570, 0]
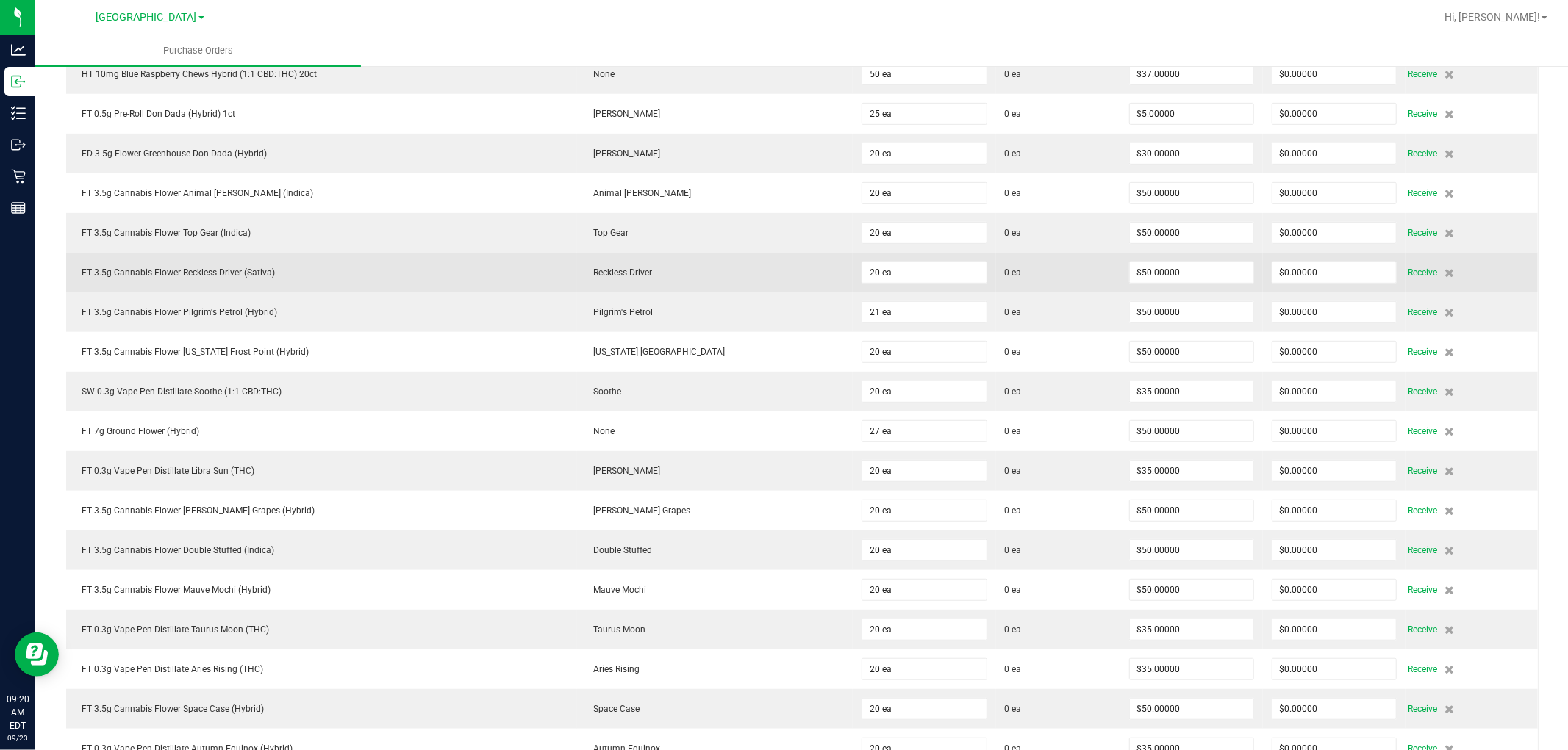
click at [435, 273] on div "FT 3.5g Cannabis Flower Reckless Driver (Sativa)" at bounding box center [322, 272] width 494 height 13
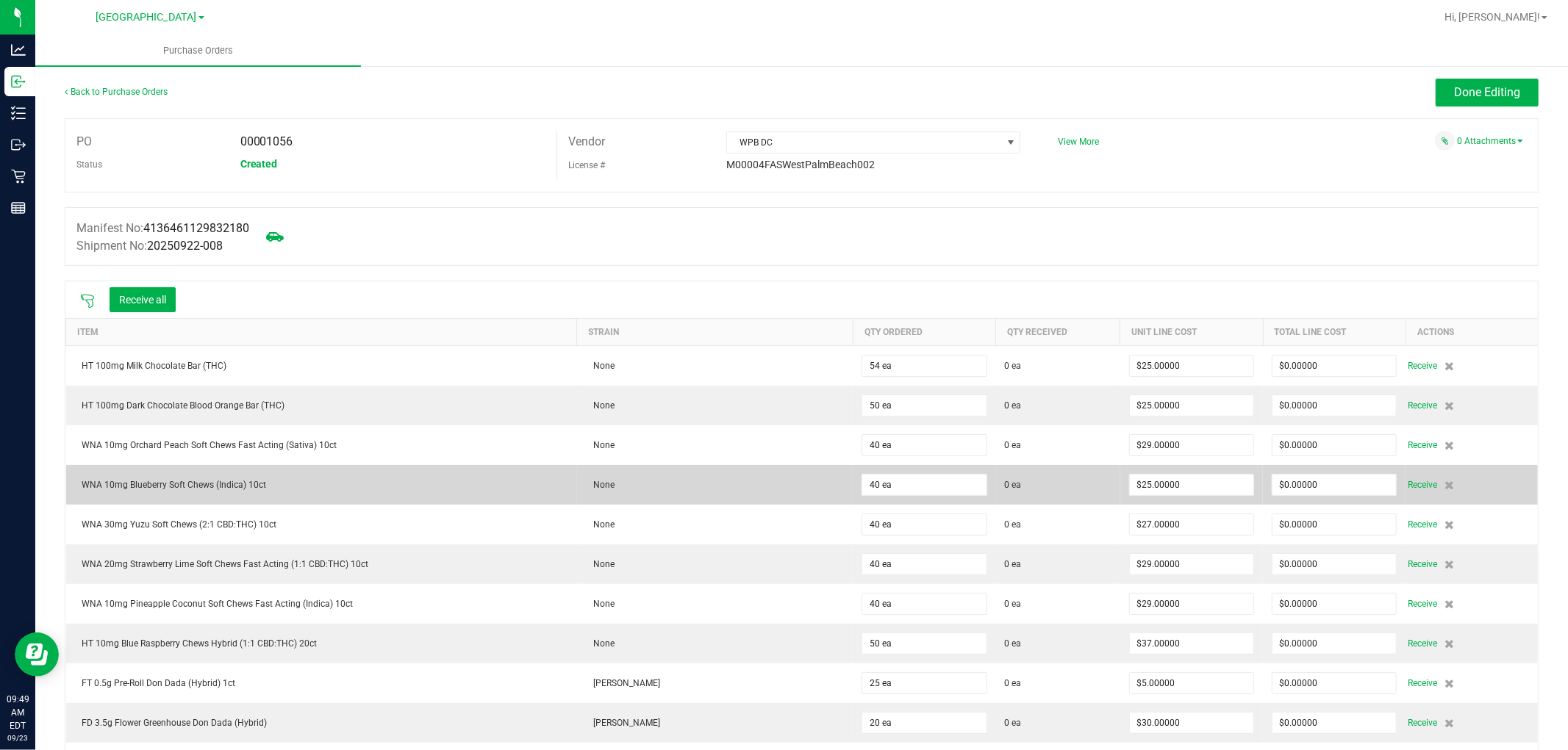
scroll to position [0, 0]
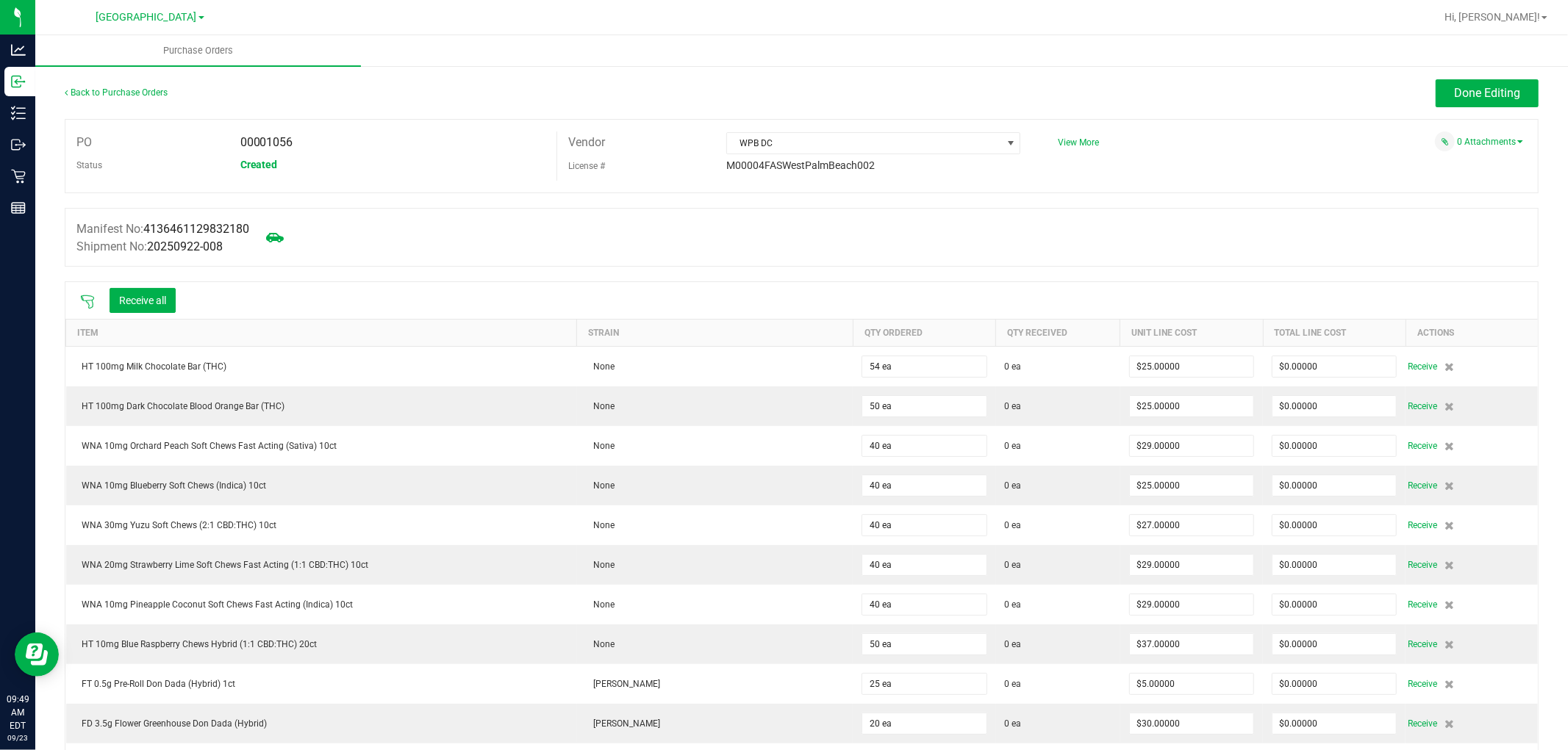
click at [90, 305] on icon at bounding box center [87, 302] width 15 height 15
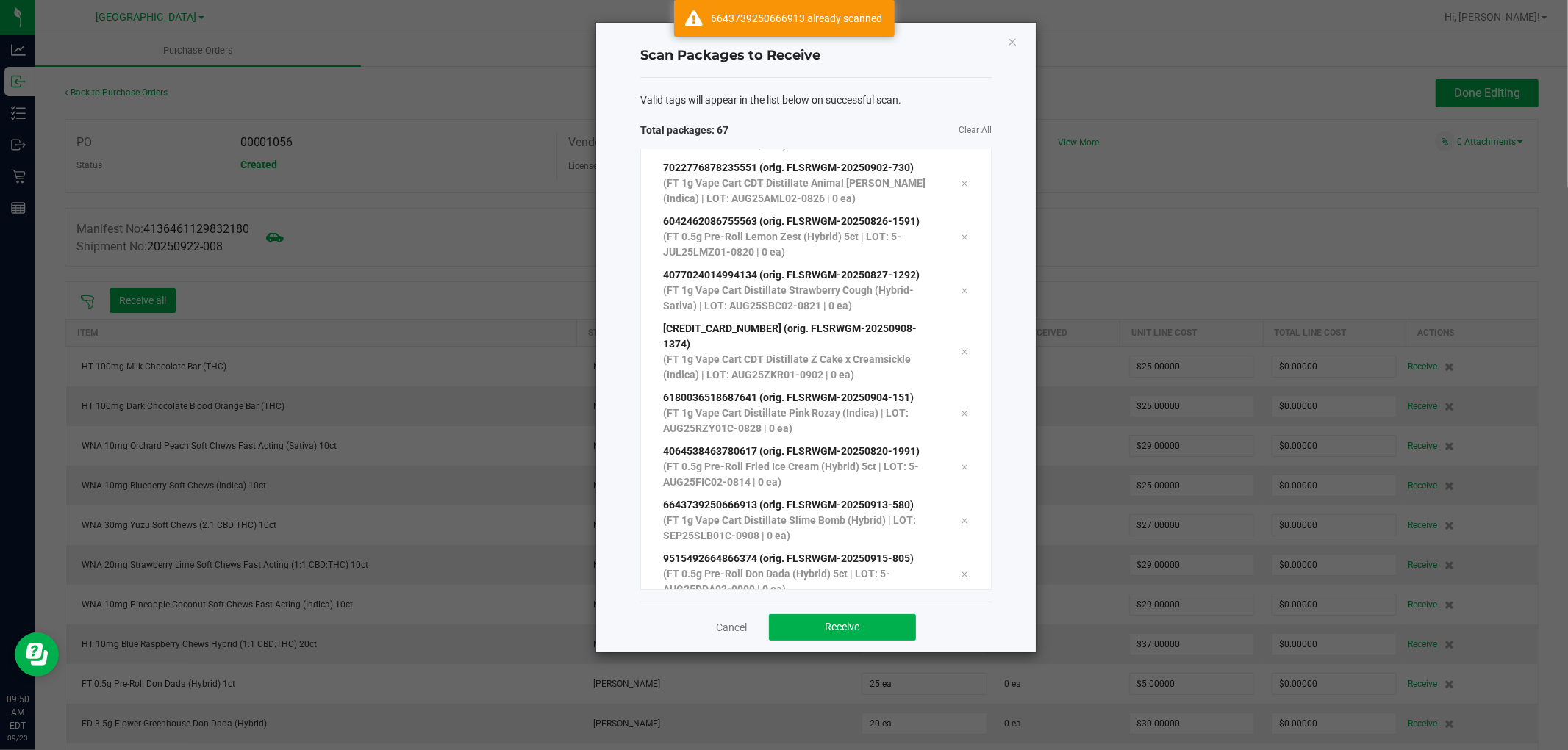
scroll to position [3167, 0]
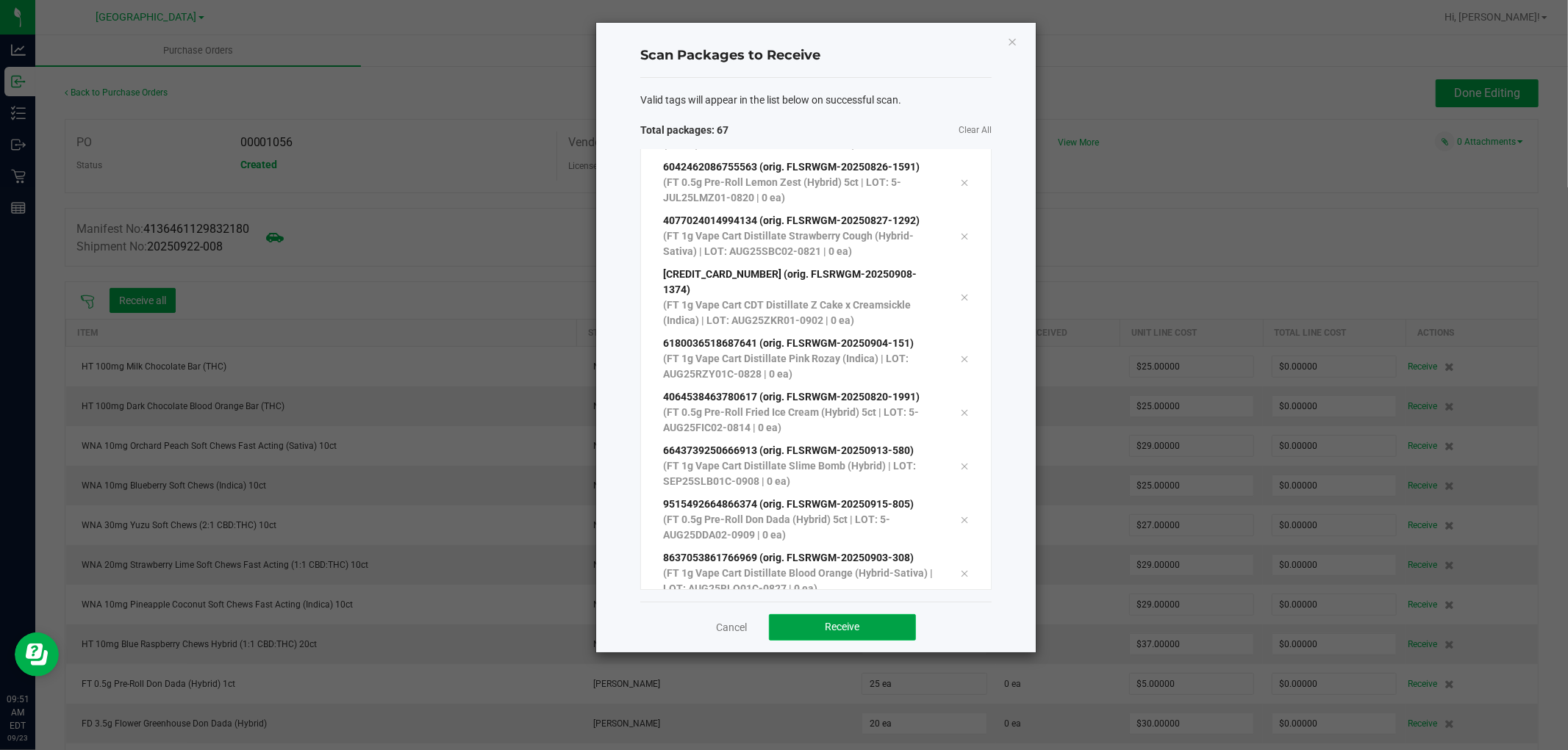
click at [857, 633] on button "Receive" at bounding box center [842, 627] width 147 height 27
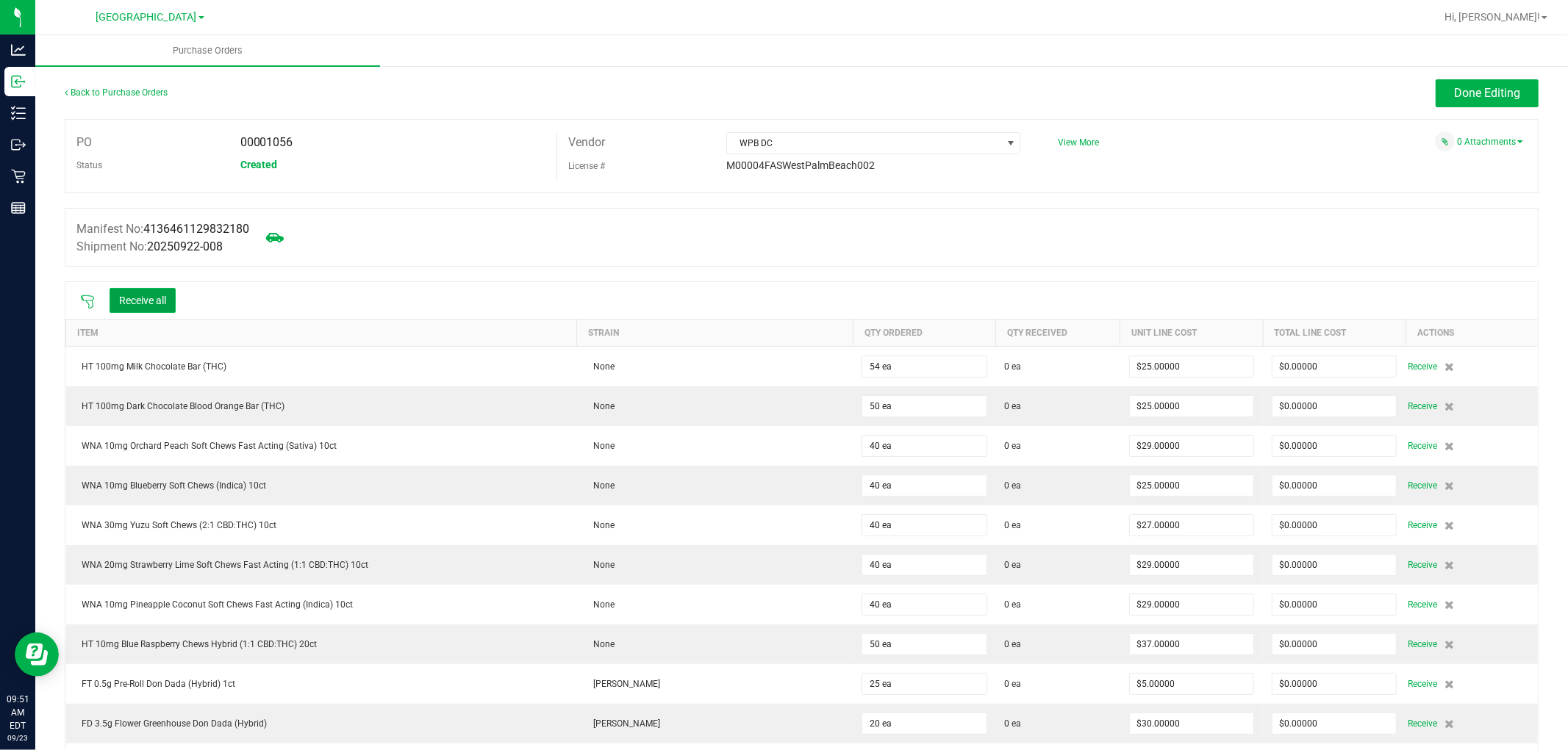
click at [148, 311] on button "Receive all" at bounding box center [143, 300] width 67 height 25
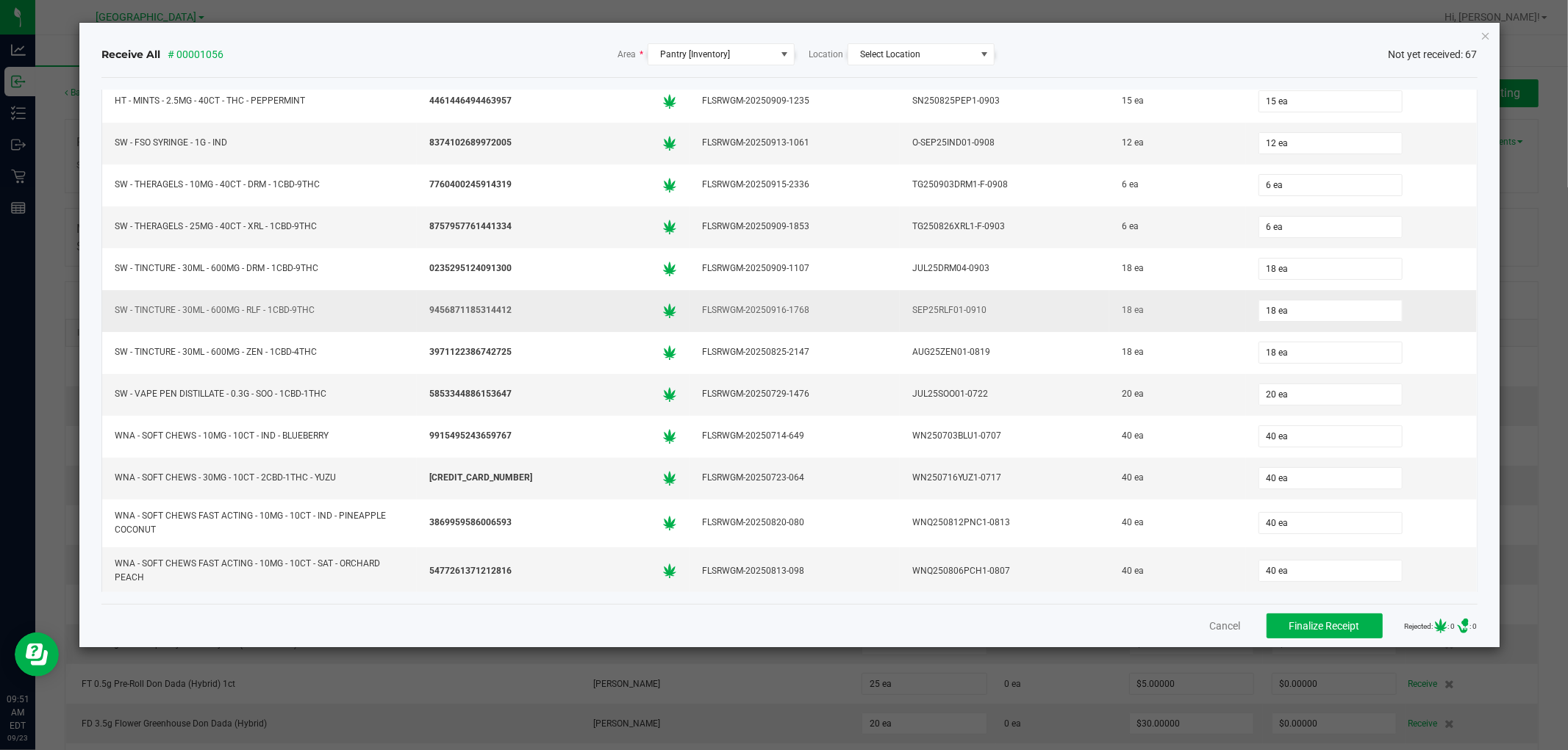
scroll to position [2369, 0]
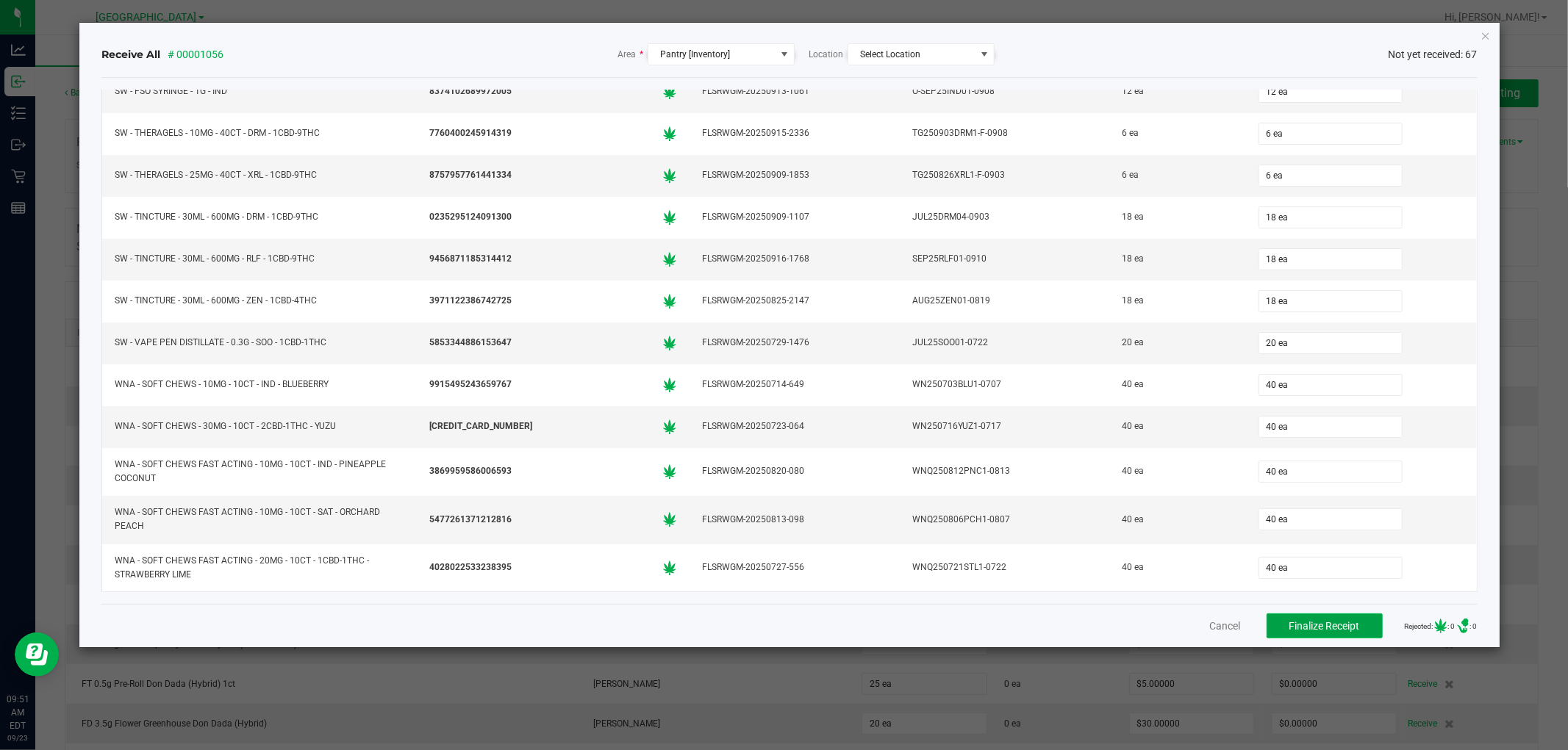
click at [1314, 625] on span "Finalize Receipt" at bounding box center [1325, 626] width 71 height 12
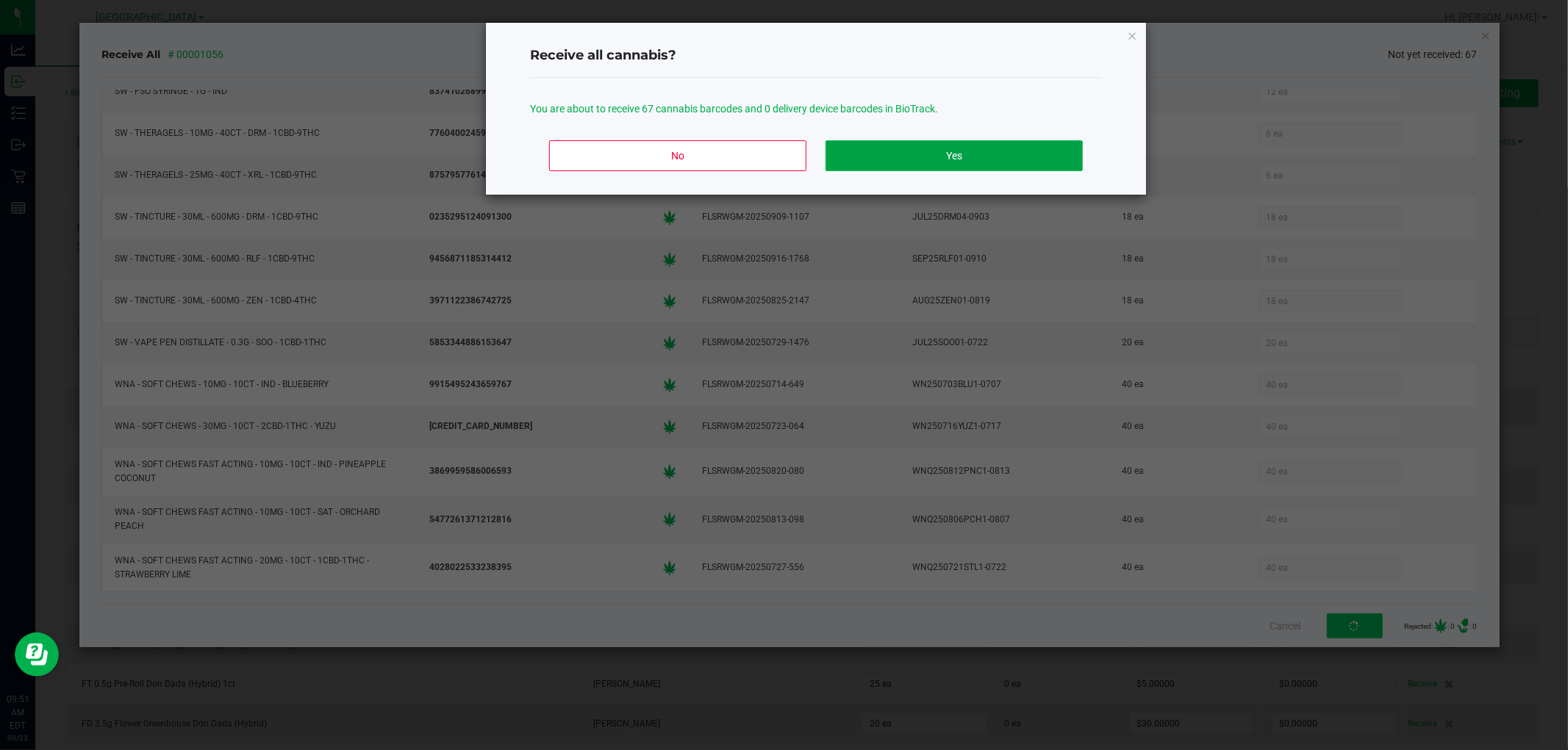
click at [908, 158] on button "Yes" at bounding box center [954, 156] width 258 height 31
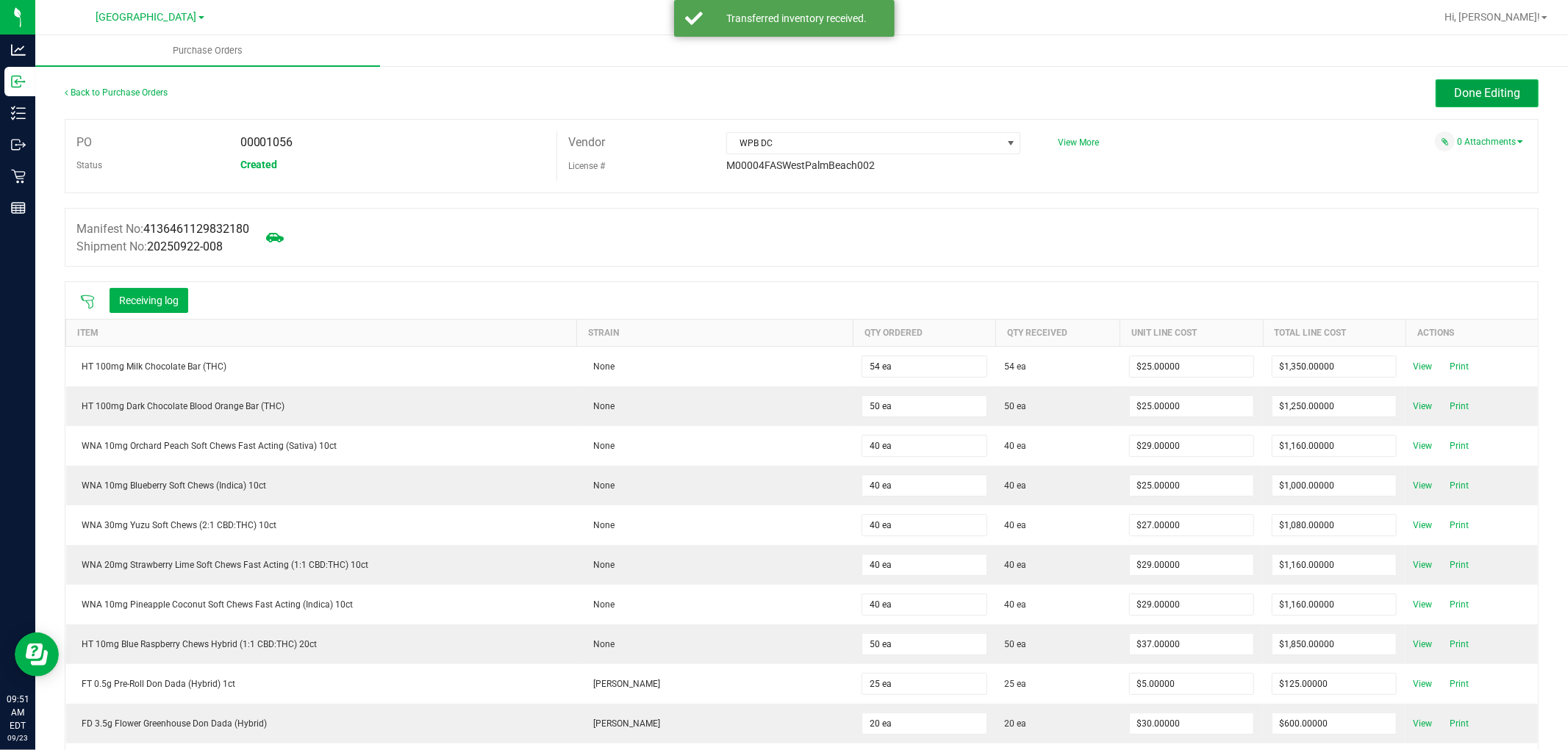
click at [1479, 86] on span "Done Editing" at bounding box center [1487, 92] width 67 height 14
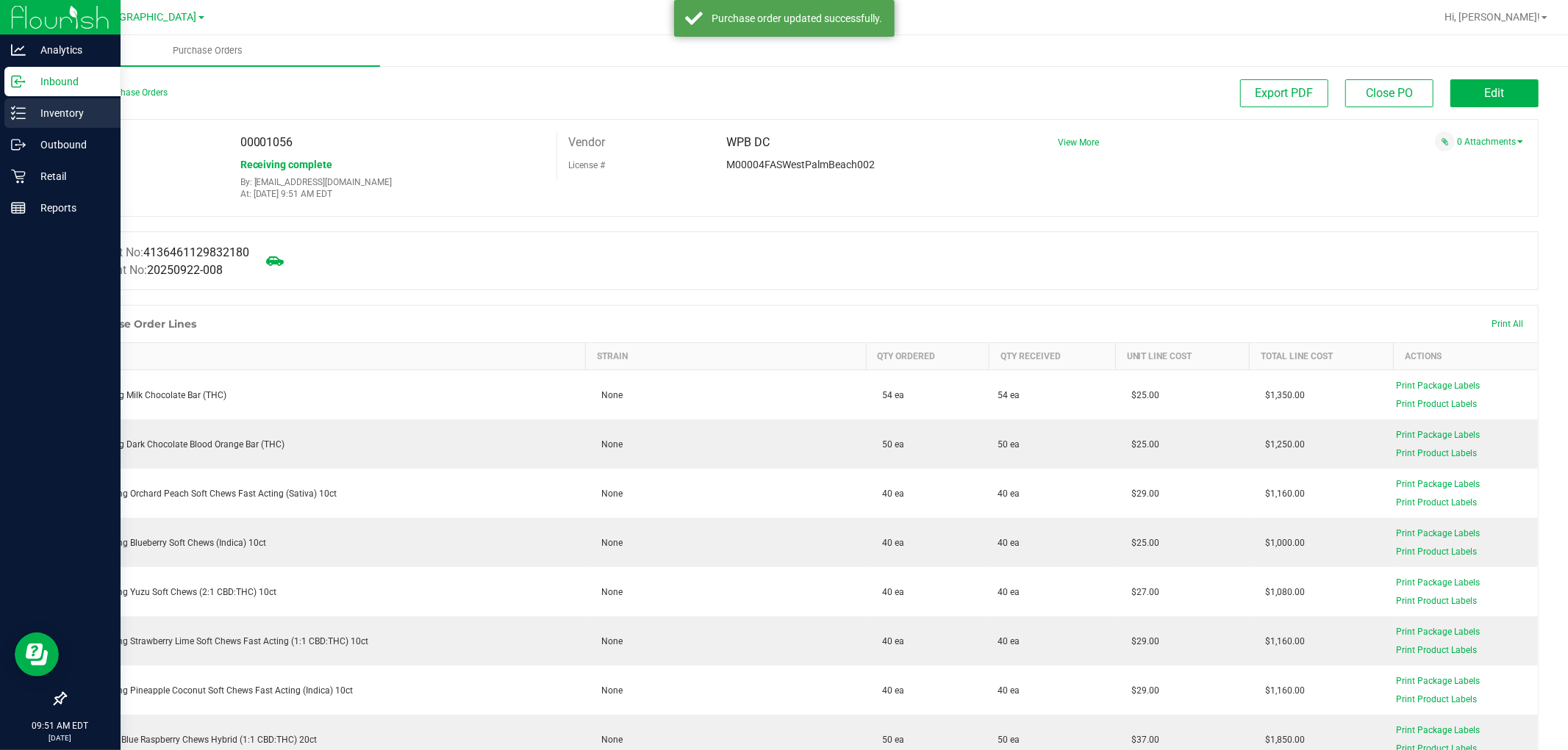
click at [54, 112] on p "Inventory" at bounding box center [70, 113] width 88 height 17
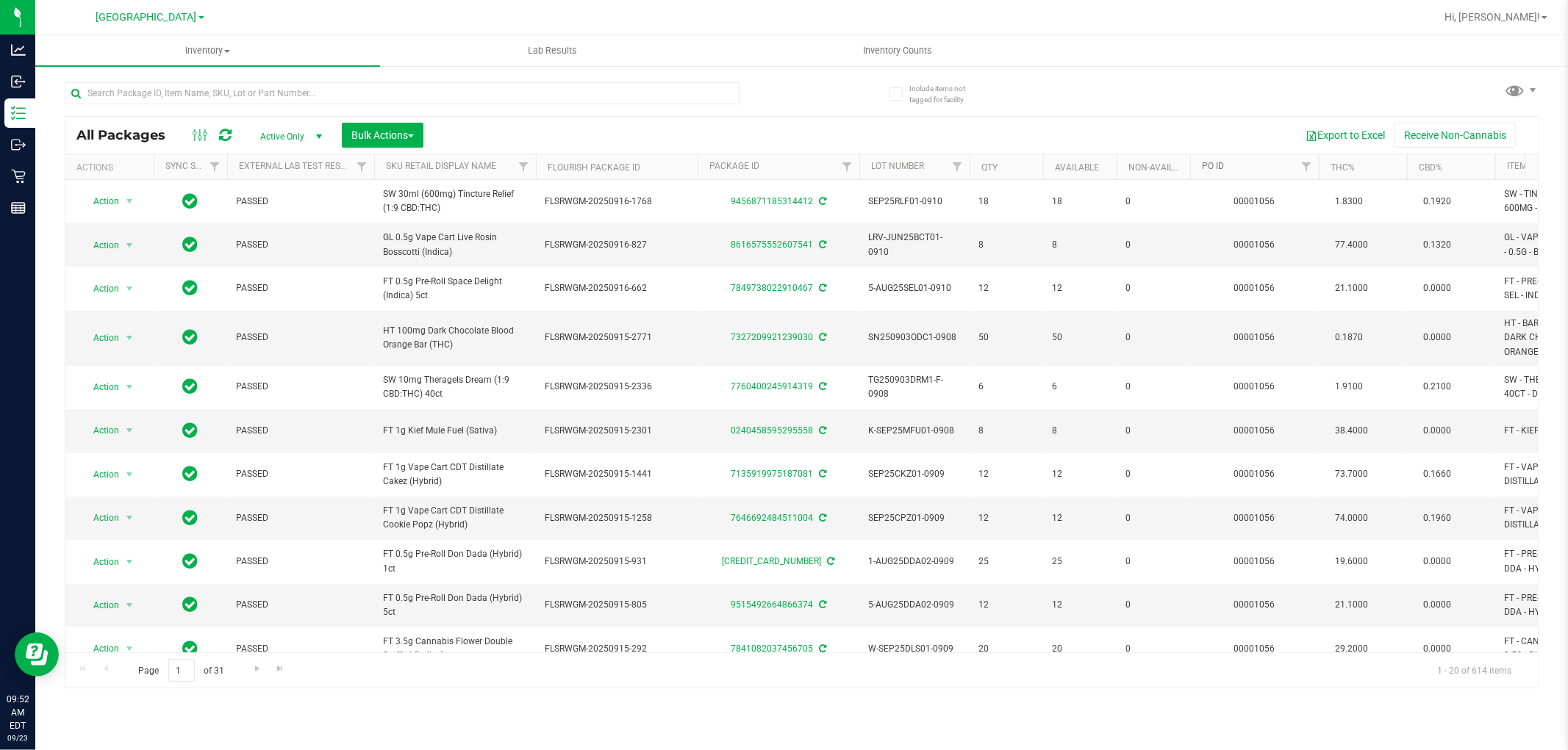
click at [1207, 164] on link "PO ID" at bounding box center [1213, 166] width 22 height 10
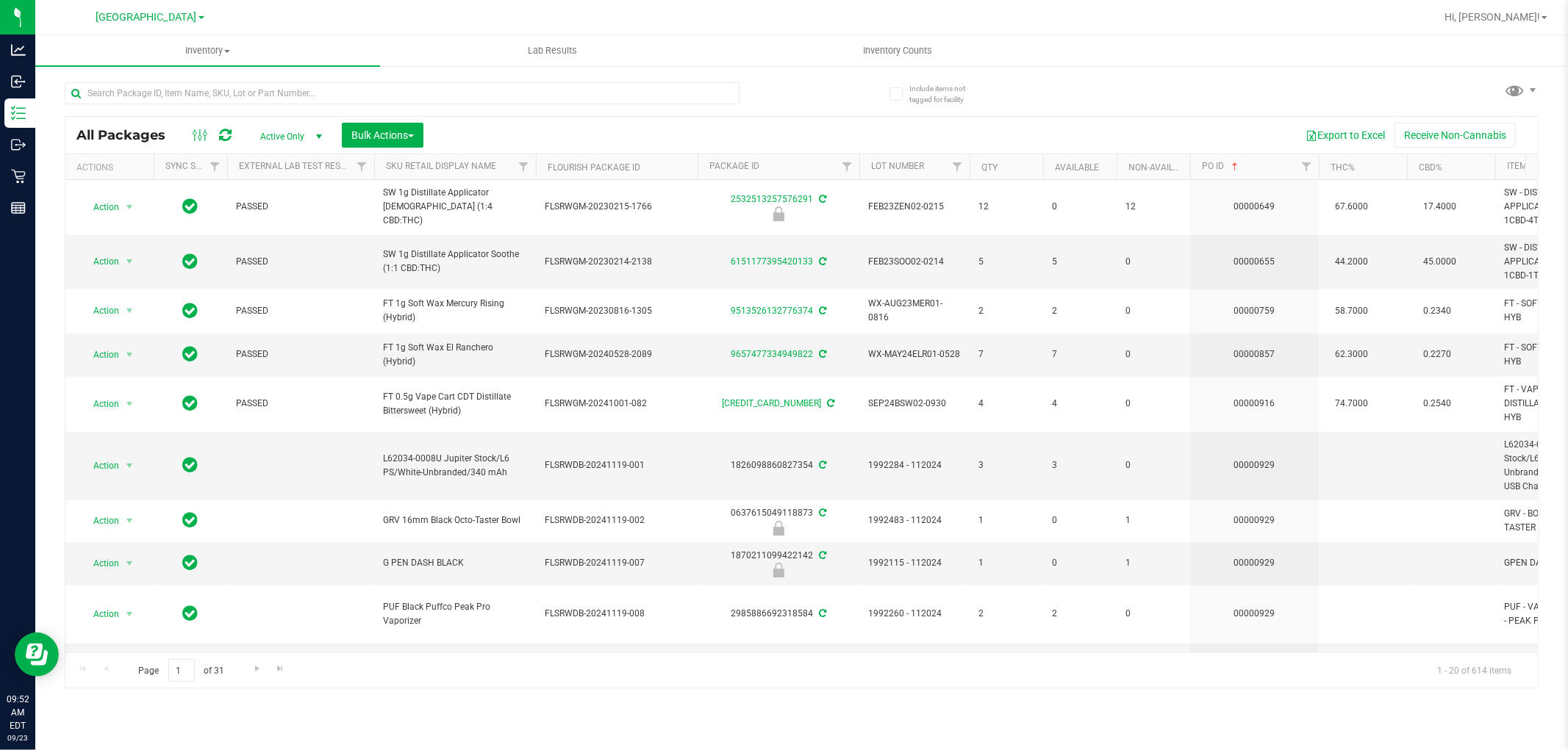
click at [1213, 160] on th "PO ID" at bounding box center [1254, 168] width 129 height 26
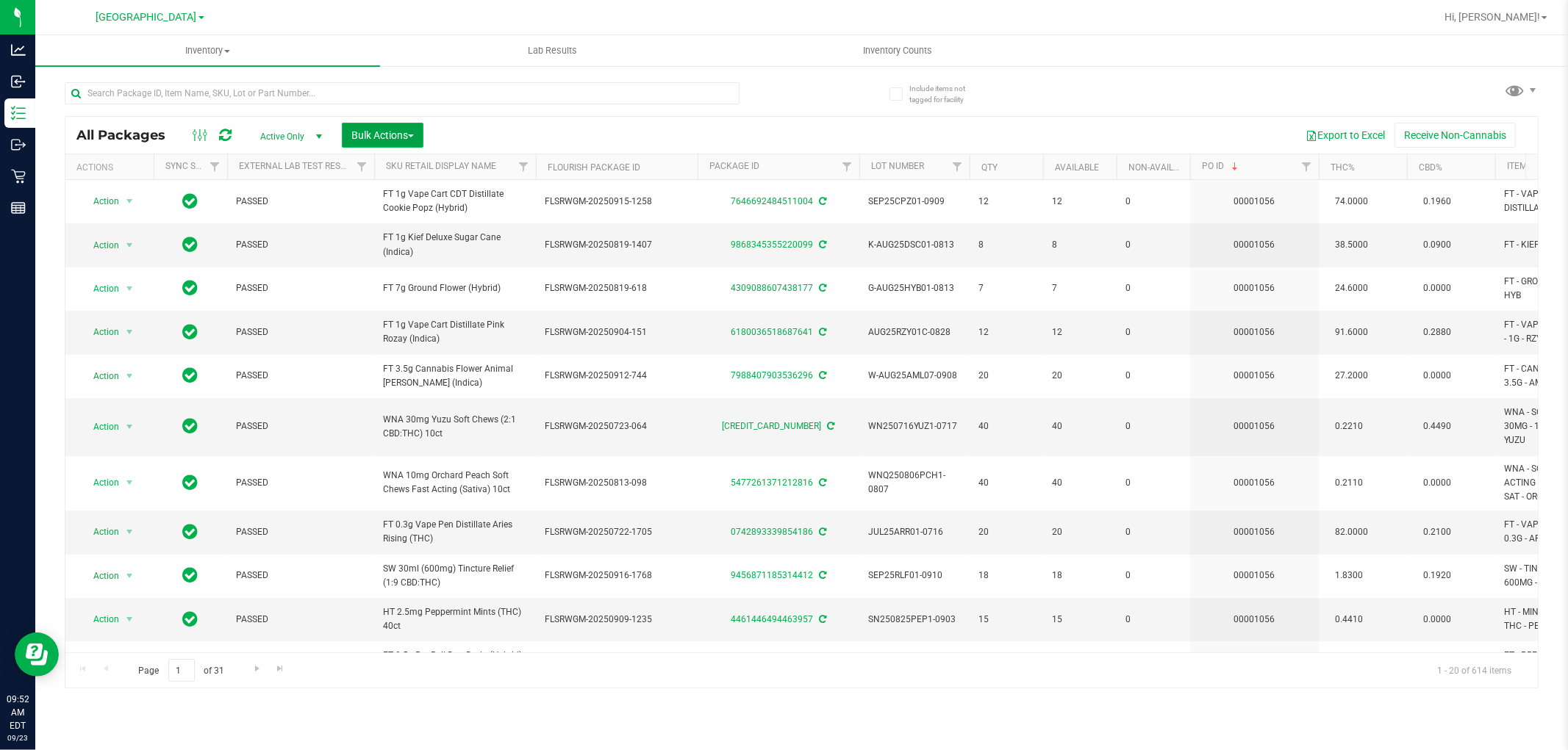
click at [379, 145] on button "Bulk Actions" at bounding box center [382, 135] width 81 height 25
click at [411, 280] on span "Lock/Unlock packages" at bounding box center [401, 276] width 101 height 12
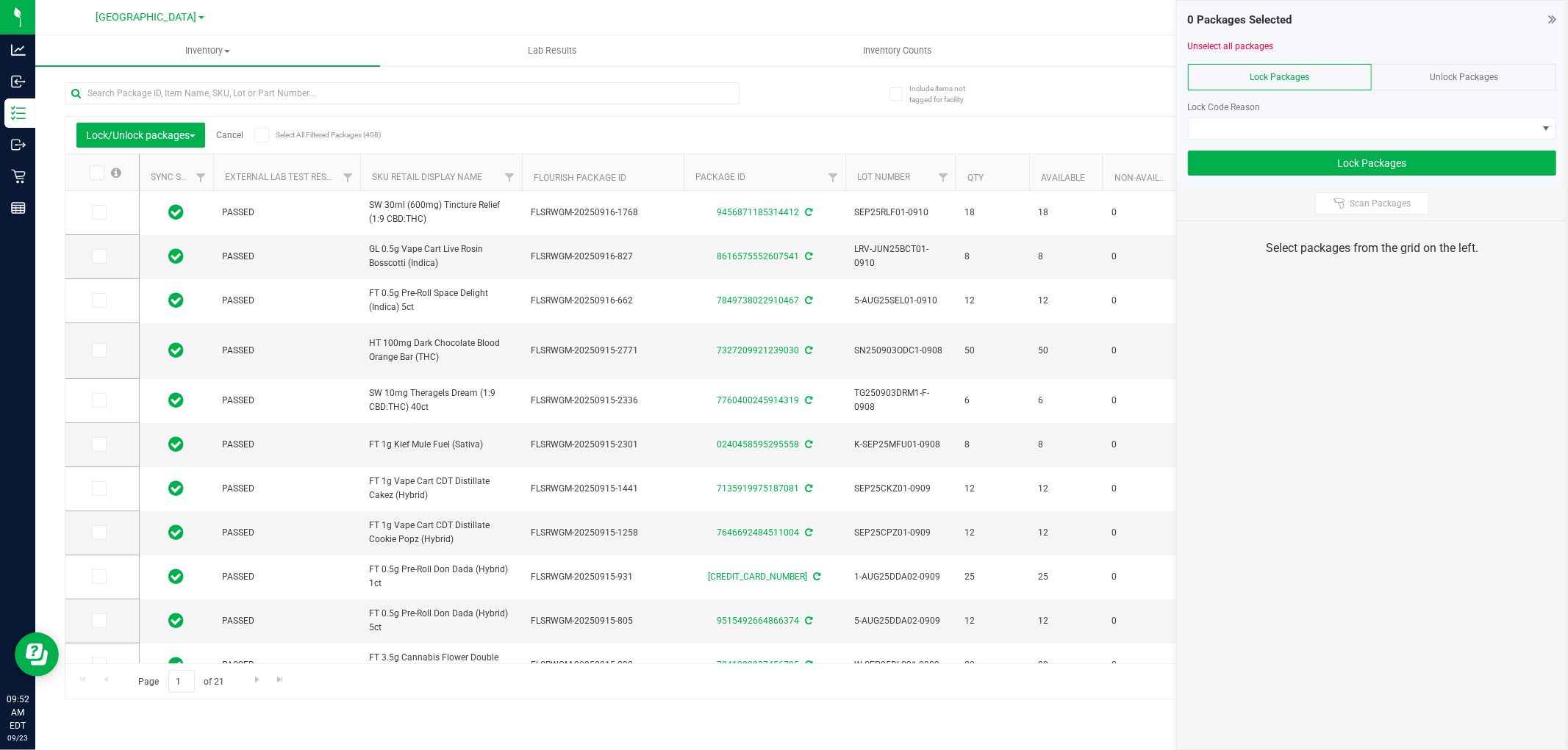
click at [1555, 21] on icon at bounding box center [1552, 19] width 8 height 15
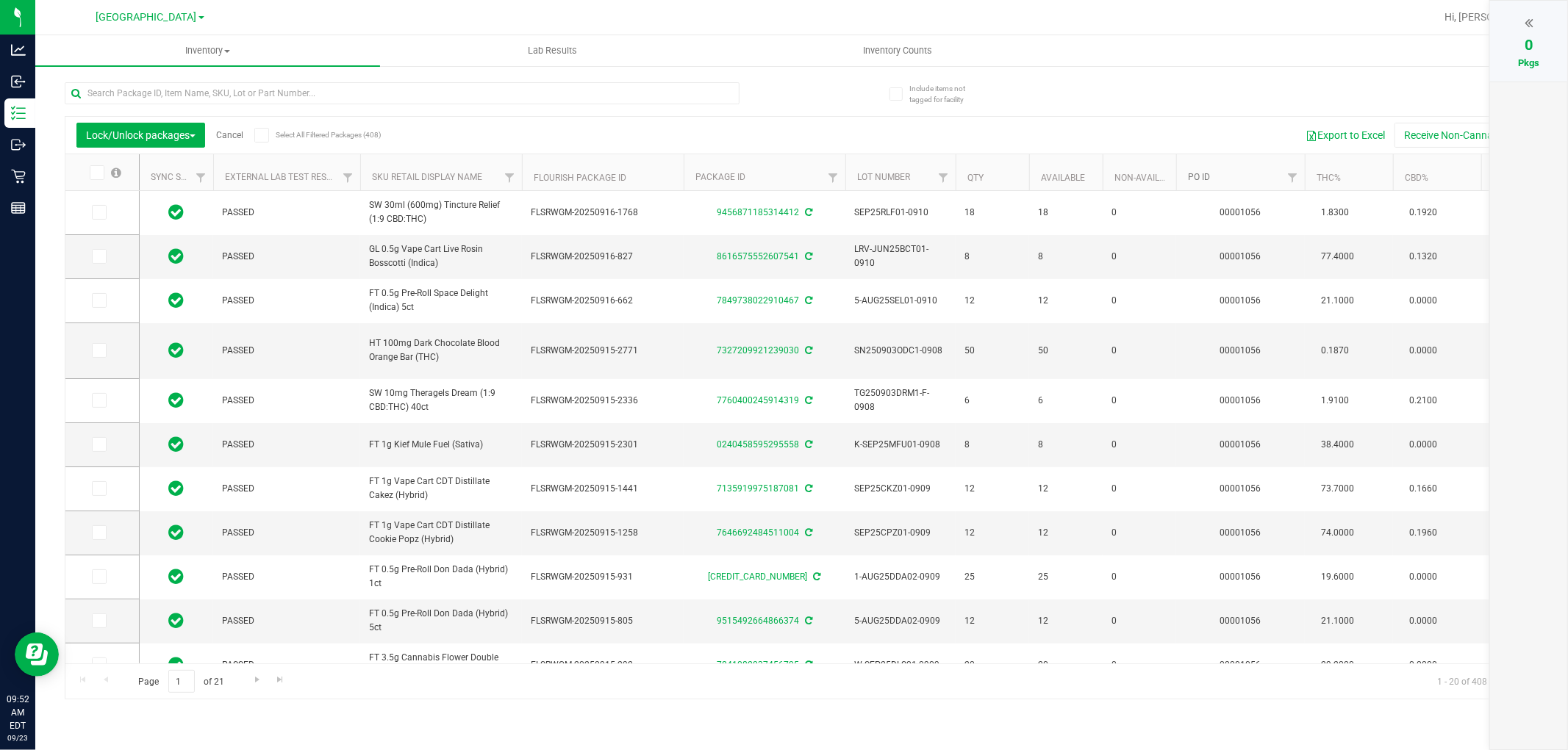
click at [1199, 179] on link "PO ID" at bounding box center [1199, 177] width 22 height 10
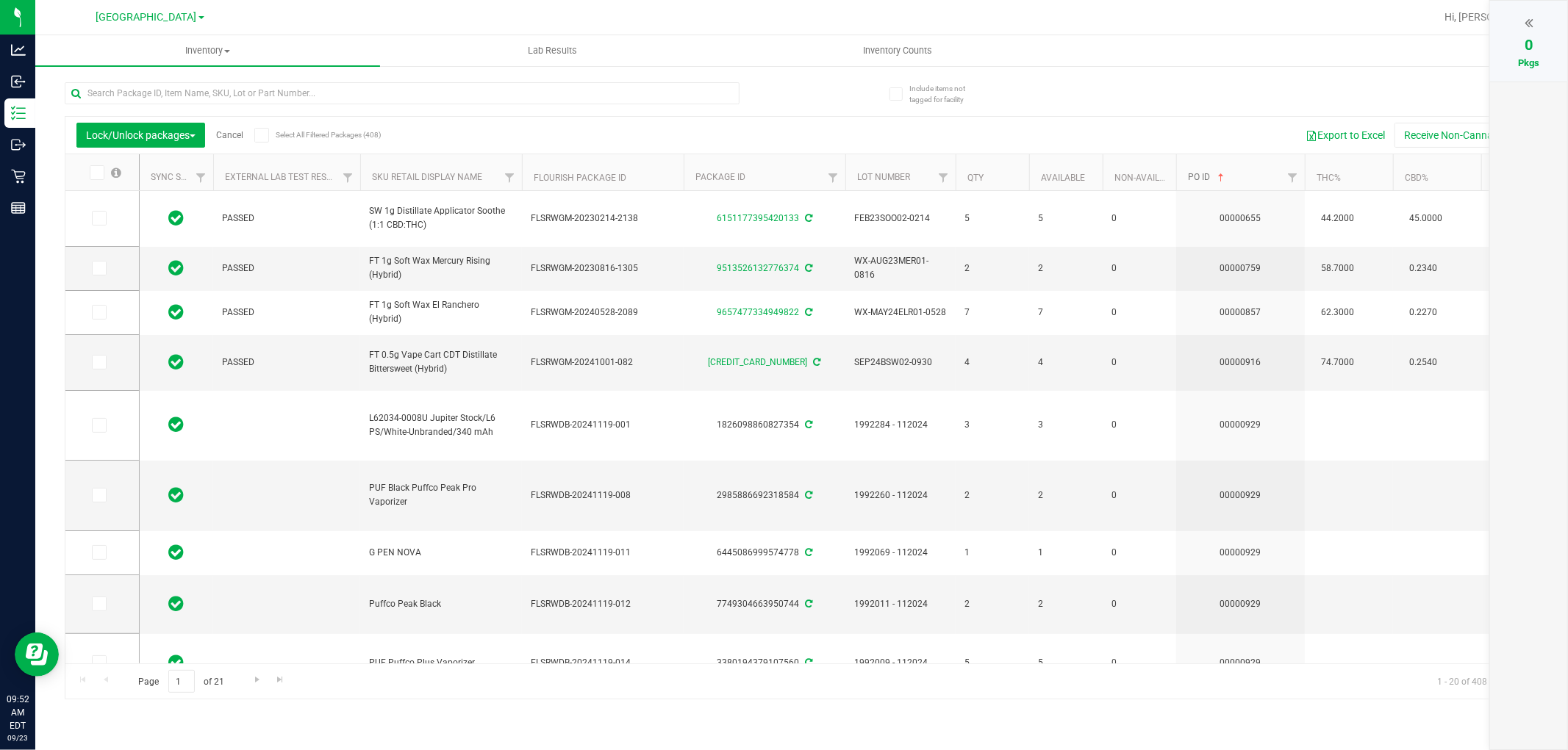
click at [1199, 179] on link "PO ID" at bounding box center [1207, 177] width 39 height 10
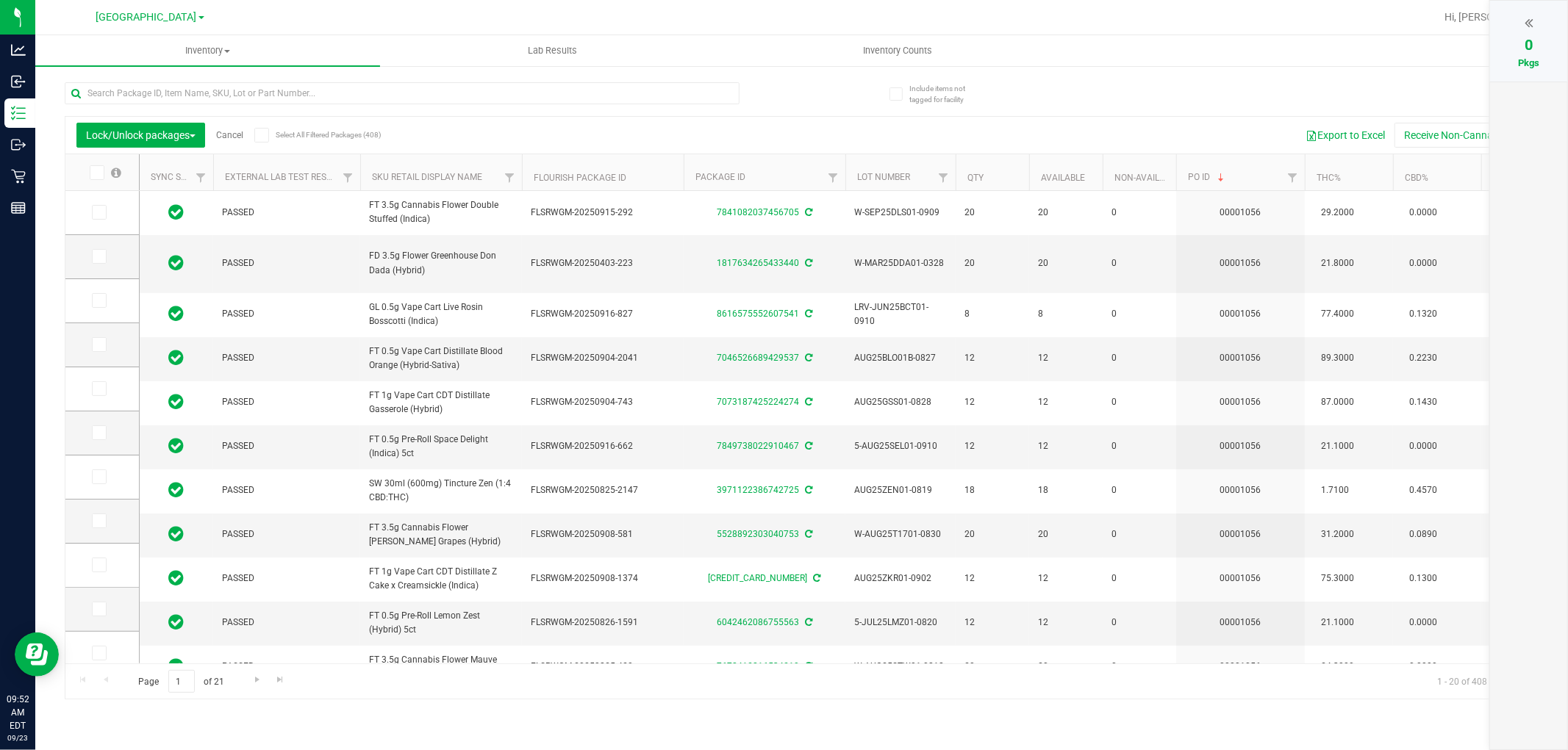
click at [99, 173] on icon at bounding box center [95, 173] width 10 height 0
click at [0, 0] on input "checkbox" at bounding box center [0, 0] width 0 height 0
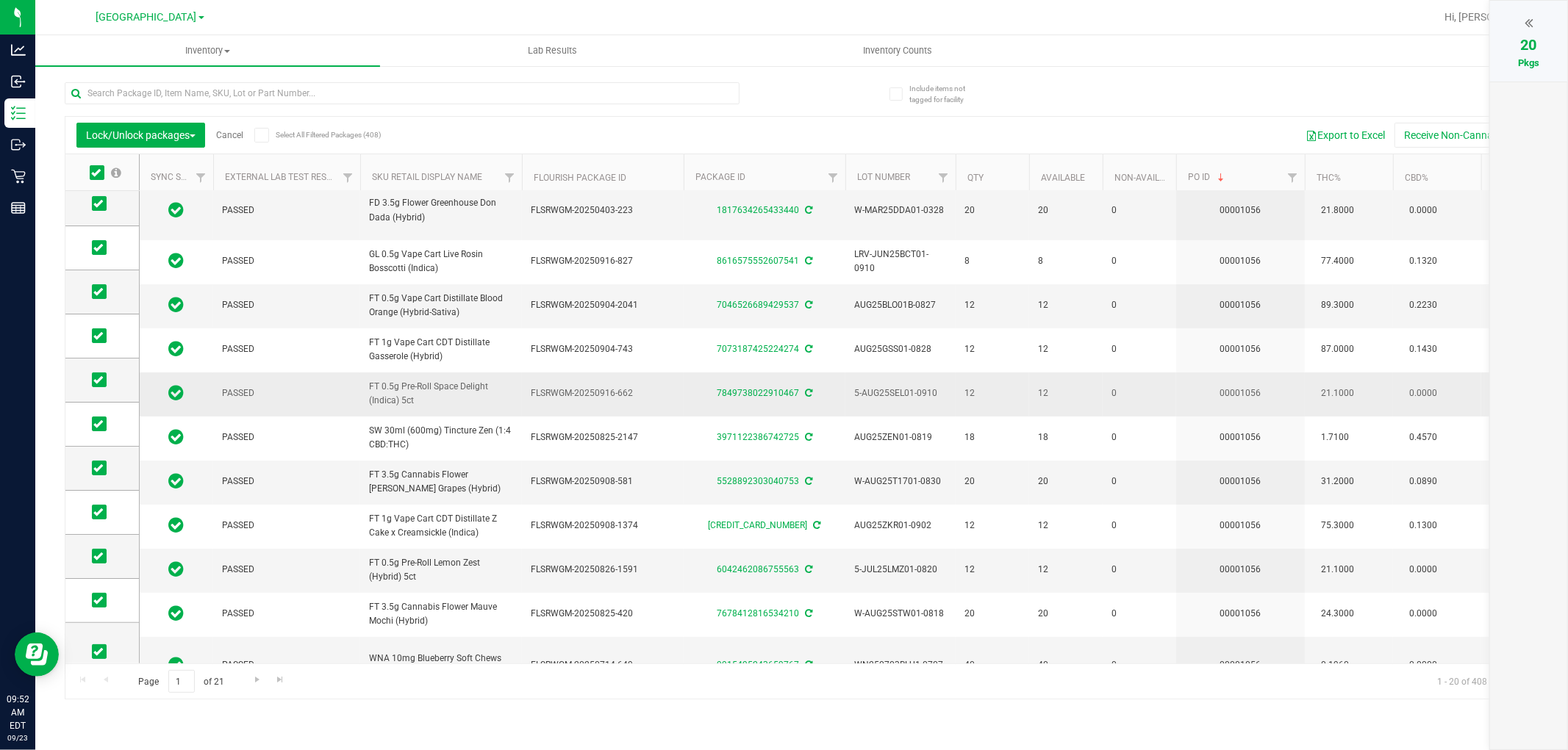
scroll to position [449, 0]
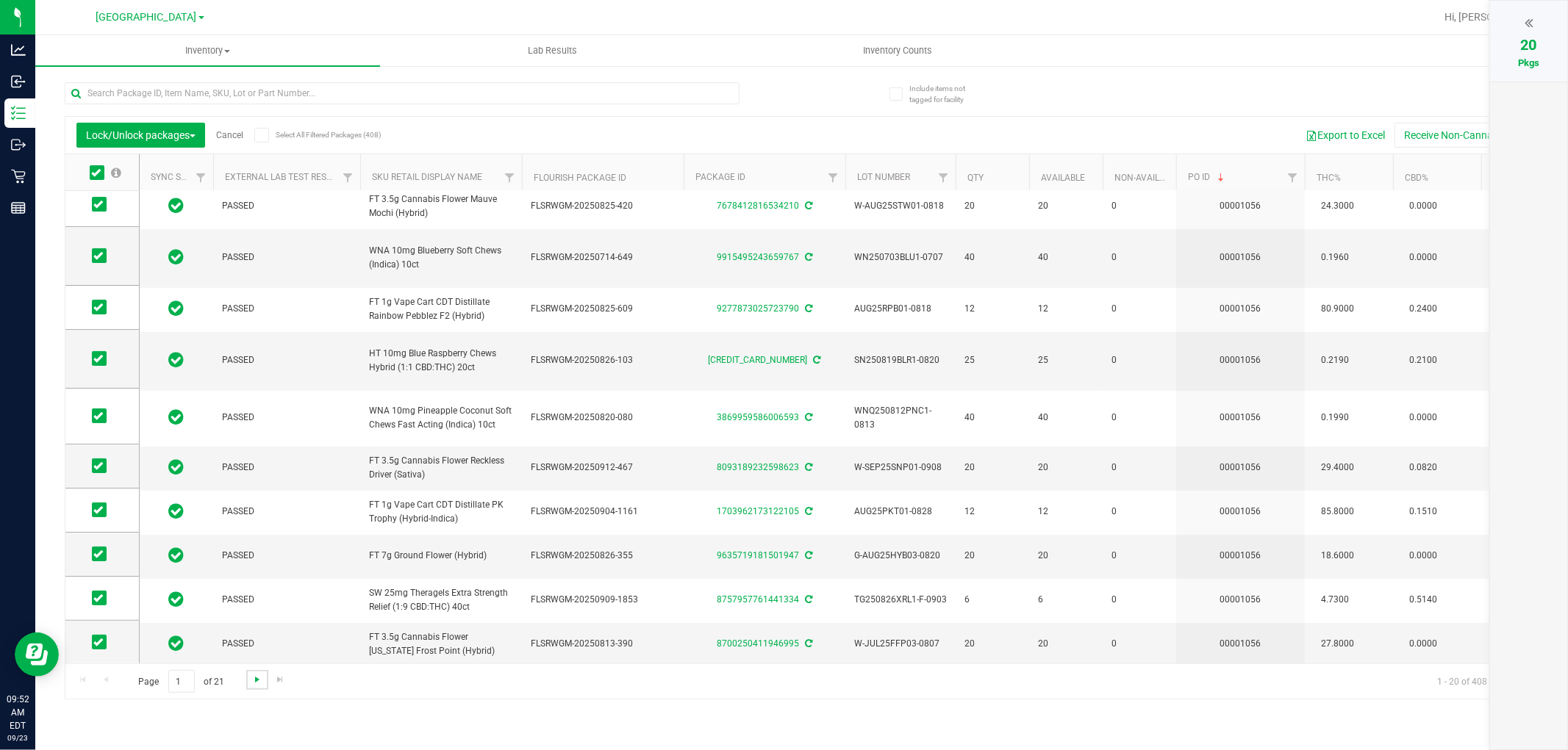
click at [260, 679] on span "Go to the next page" at bounding box center [258, 680] width 12 height 12
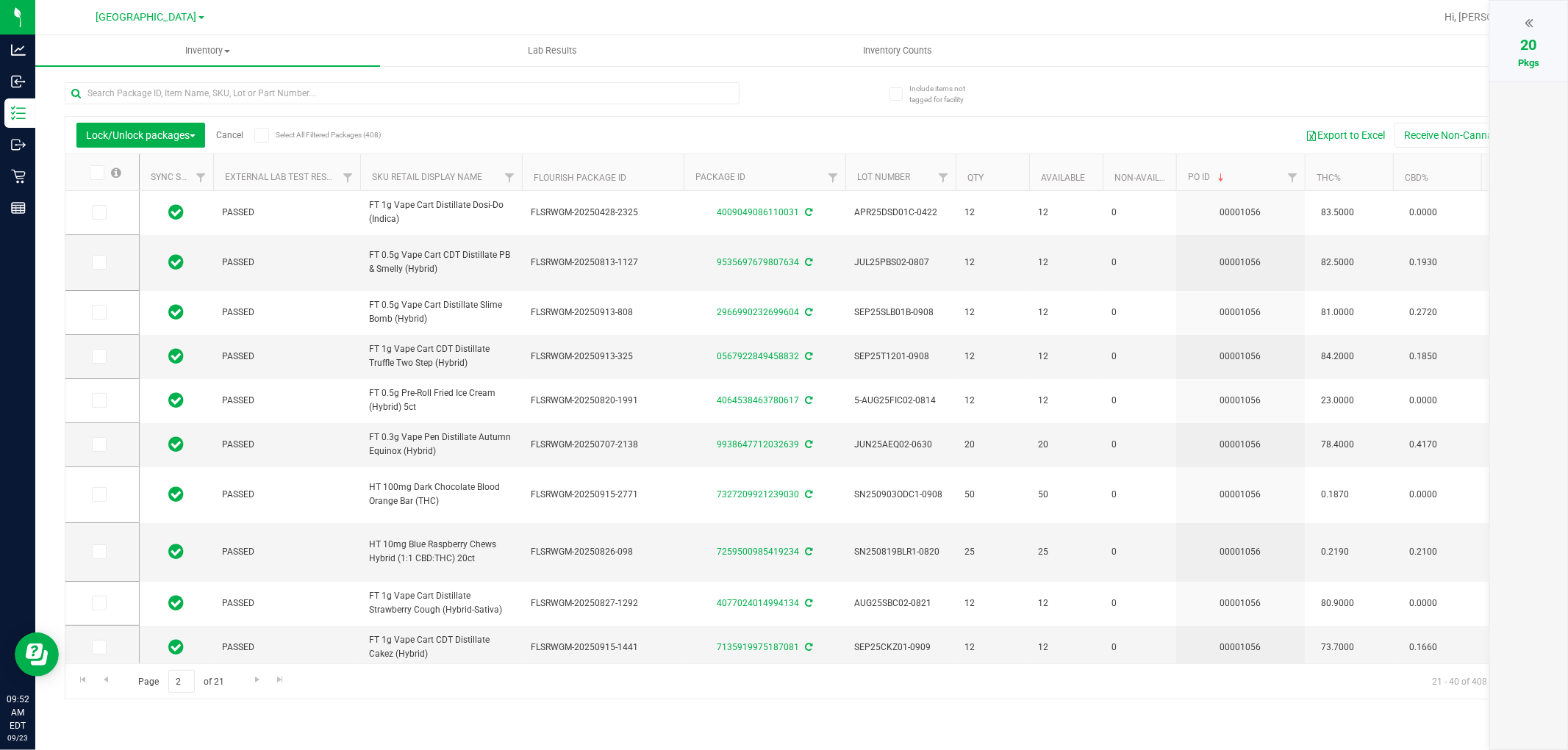
click at [103, 169] on span at bounding box center [97, 172] width 15 height 15
click at [0, 0] on input "checkbox" at bounding box center [0, 0] width 0 height 0
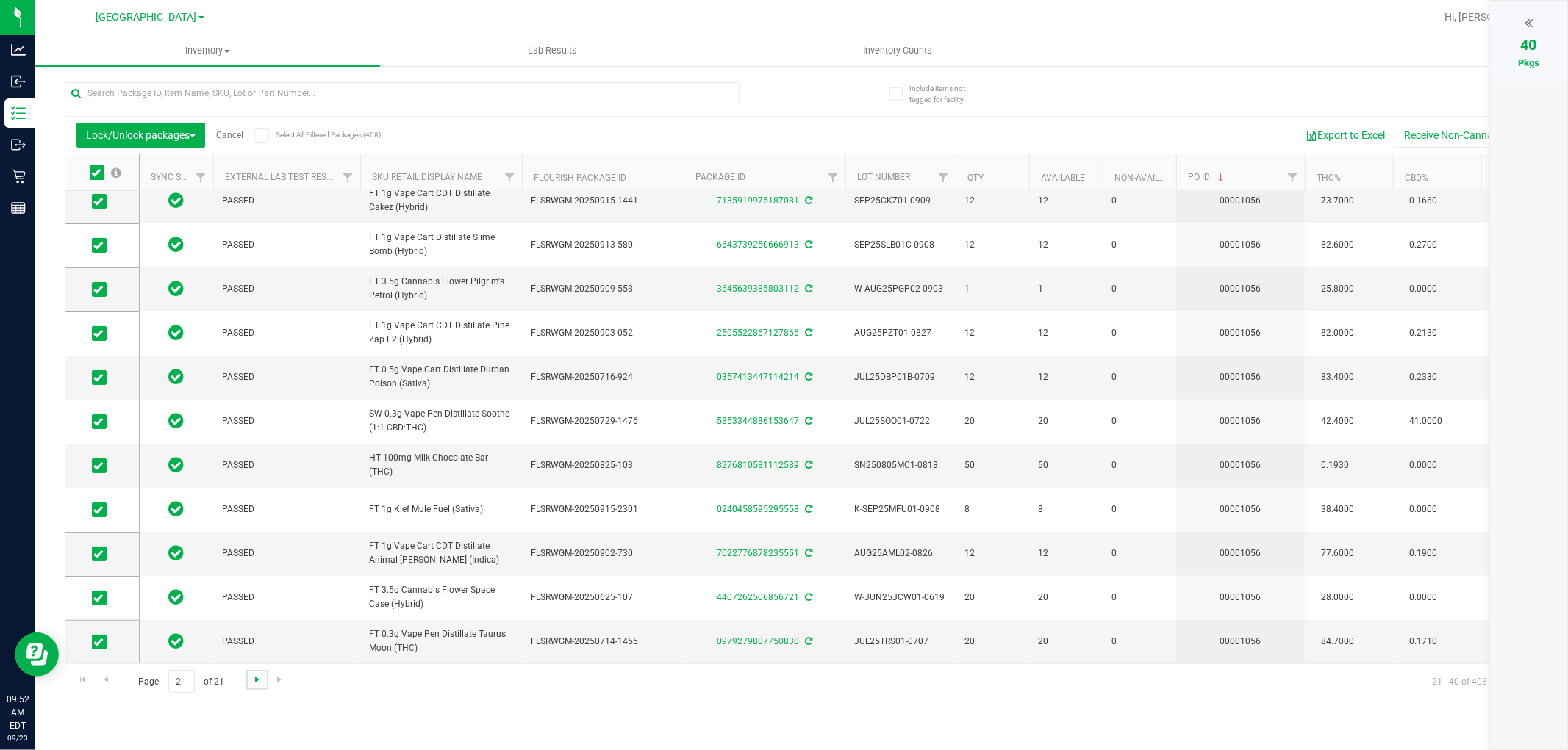
click at [252, 678] on span "Go to the next page" at bounding box center [258, 680] width 12 height 12
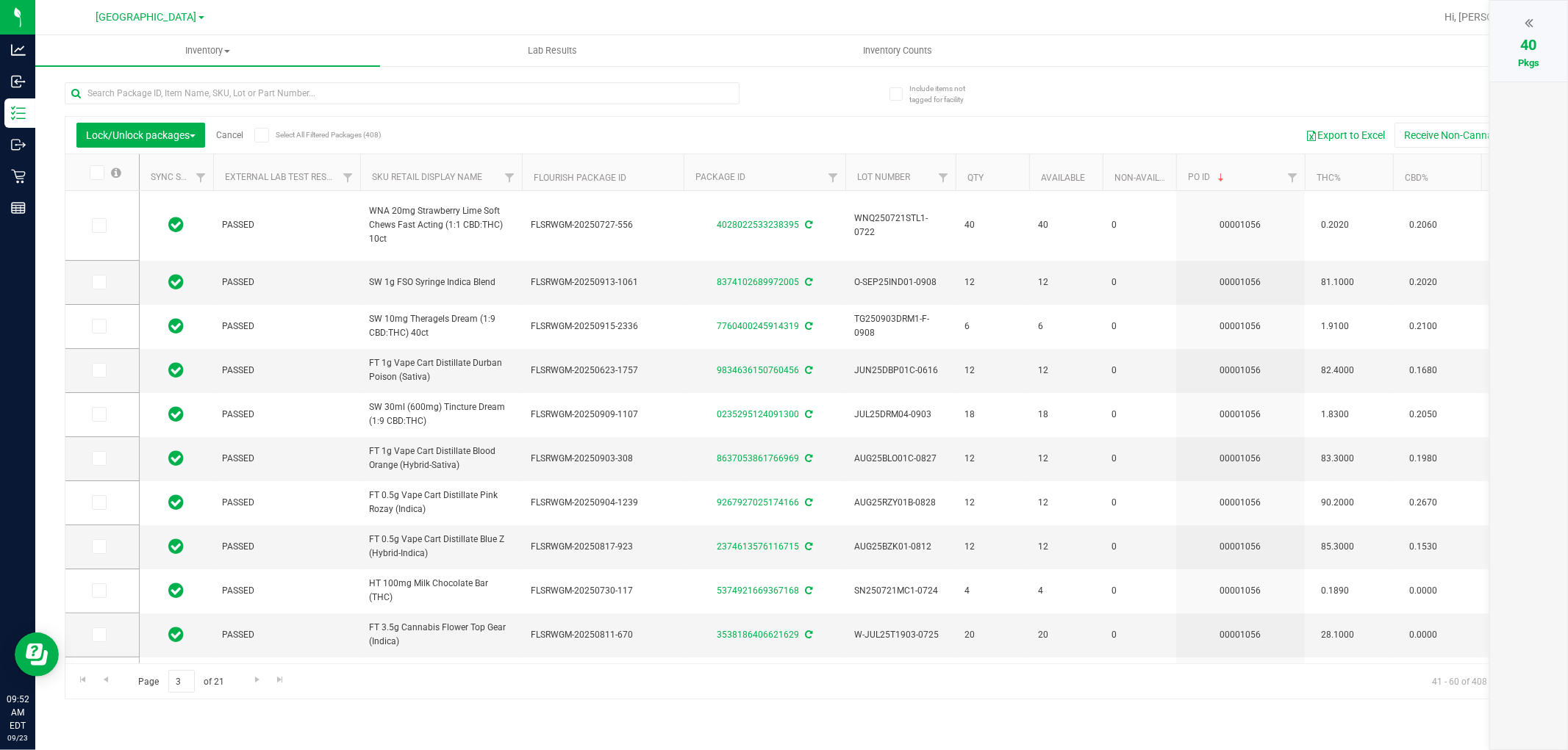
click at [96, 173] on icon at bounding box center [95, 173] width 10 height 0
click at [0, 0] on input "checkbox" at bounding box center [0, 0] width 0 height 0
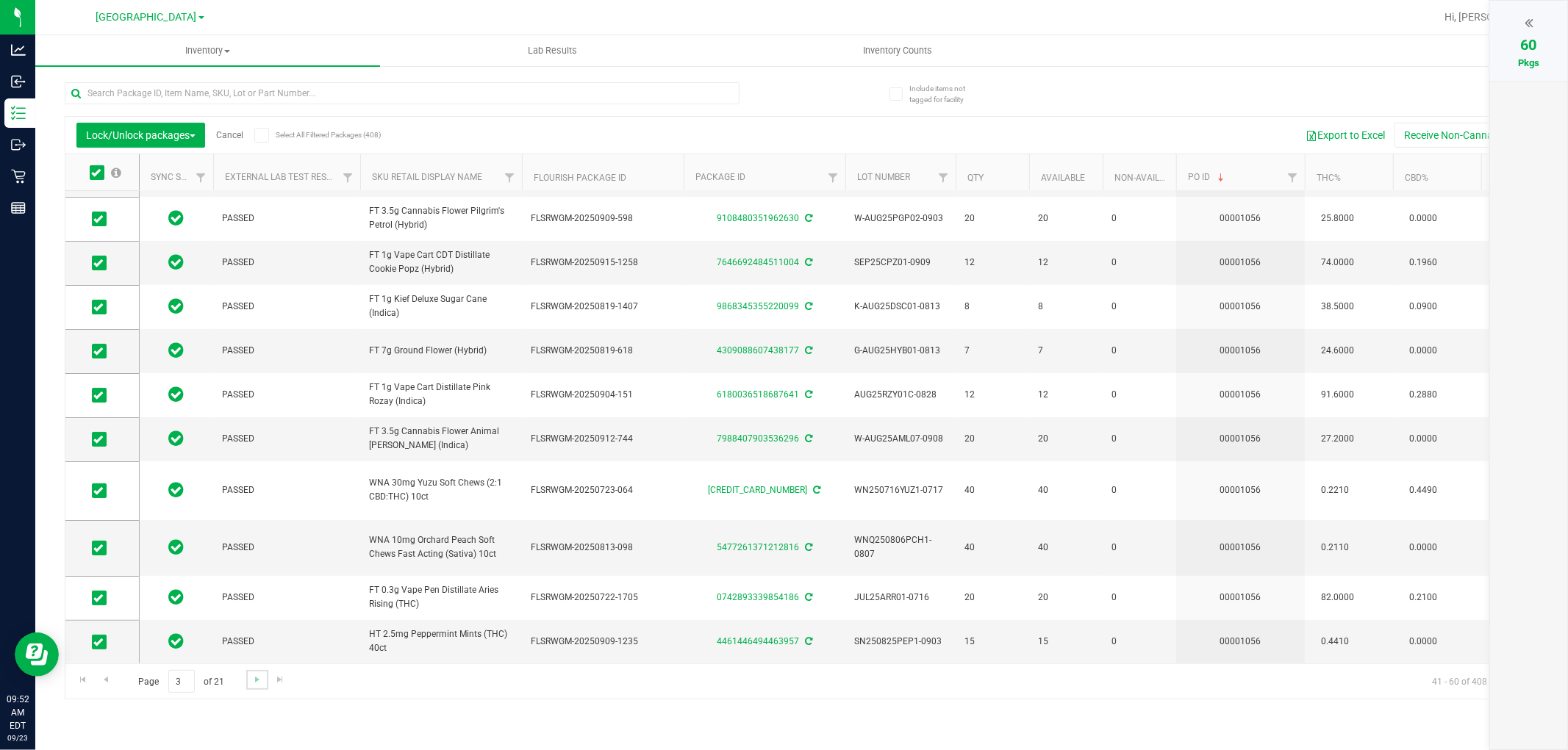
click at [263, 680] on link "Go to the next page" at bounding box center [257, 680] width 22 height 20
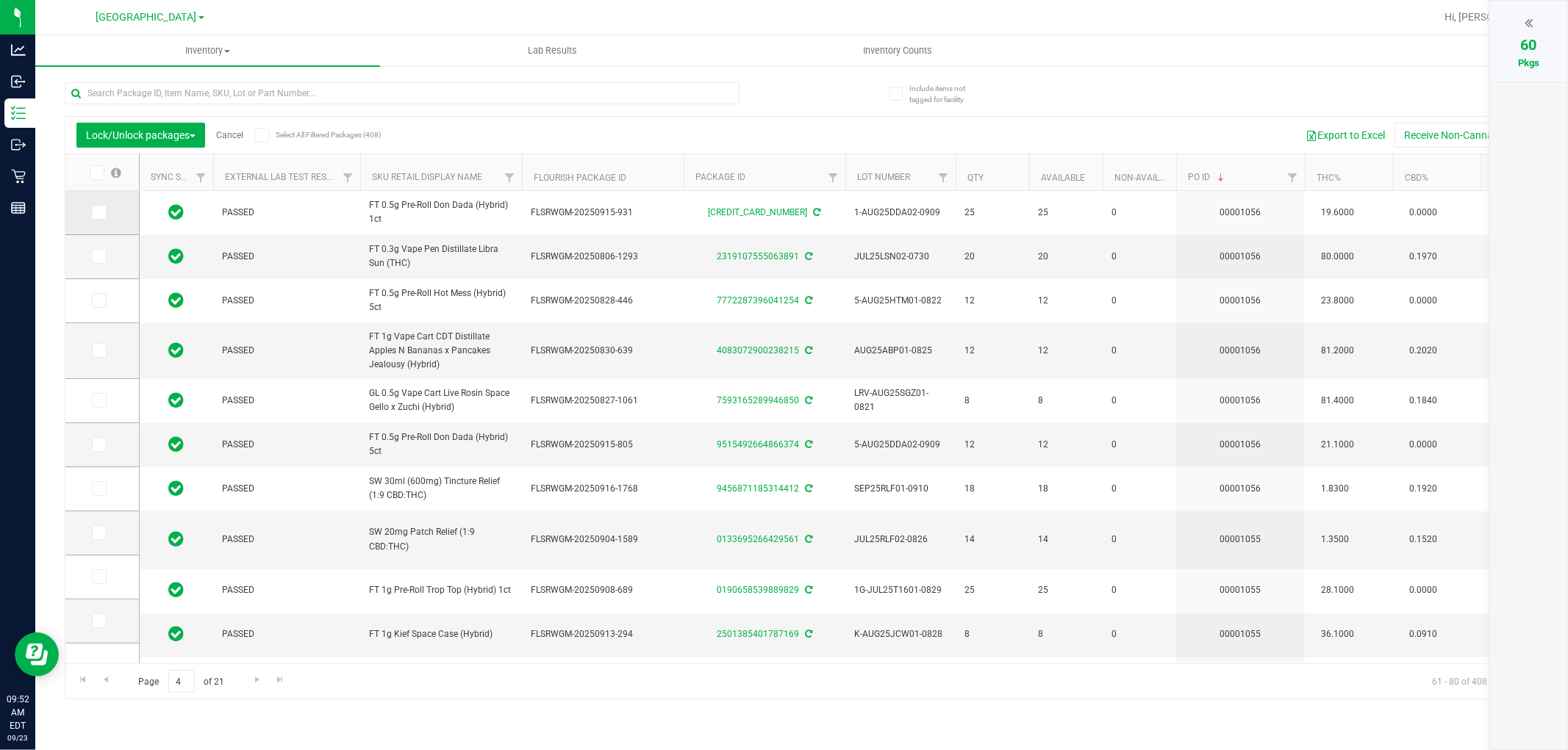
click at [101, 213] on icon at bounding box center [98, 213] width 10 height 0
click at [0, 0] on input "checkbox" at bounding box center [0, 0] width 0 height 0
click at [100, 263] on span at bounding box center [99, 256] width 15 height 15
click at [0, 0] on input "checkbox" at bounding box center [0, 0] width 0 height 0
click at [100, 301] on icon at bounding box center [98, 301] width 10 height 0
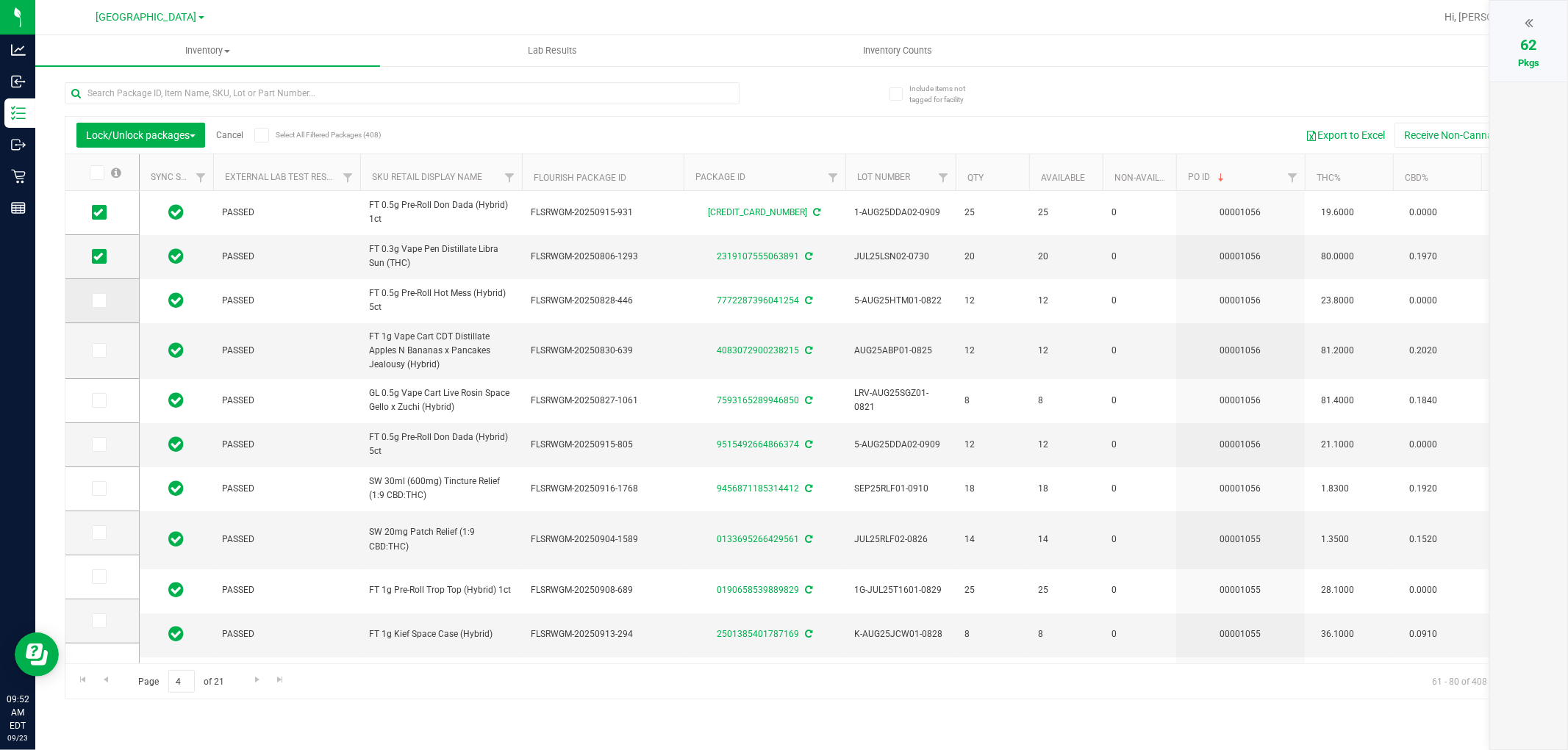
click at [0, 0] on input "checkbox" at bounding box center [0, 0] width 0 height 0
click at [98, 357] on span at bounding box center [99, 350] width 15 height 15
click at [0, 0] on input "checkbox" at bounding box center [0, 0] width 0 height 0
click at [100, 400] on icon at bounding box center [98, 400] width 10 height 0
click at [0, 0] on input "checkbox" at bounding box center [0, 0] width 0 height 0
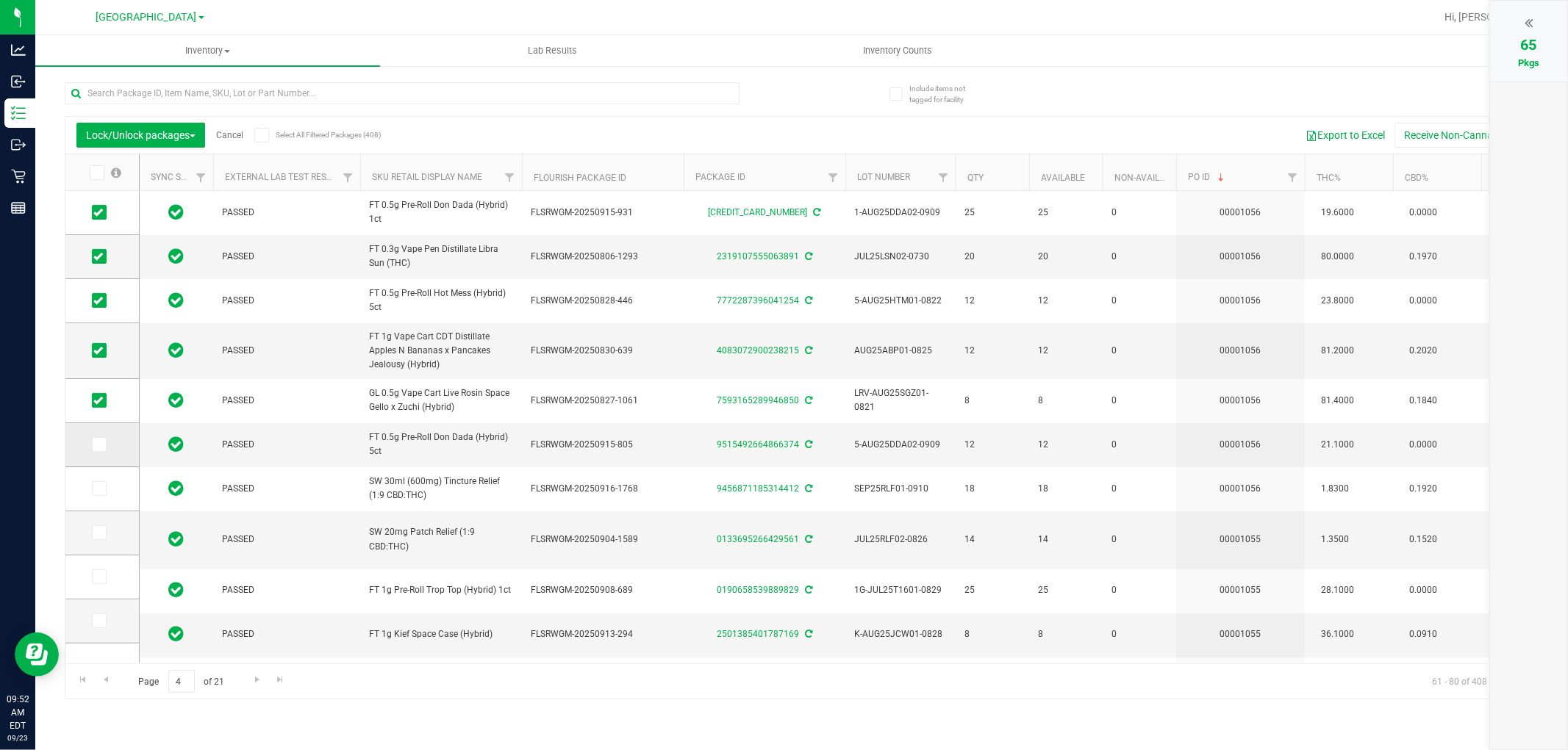
click at [100, 452] on span at bounding box center [99, 444] width 15 height 15
click at [98, 488] on icon at bounding box center [98, 488] width 10 height 0
click at [0, 0] on input "checkbox" at bounding box center [0, 0] width 0 height 0
click at [96, 444] on icon at bounding box center [98, 444] width 10 height 0
click at [0, 0] on input "checkbox" at bounding box center [0, 0] width 0 height 0
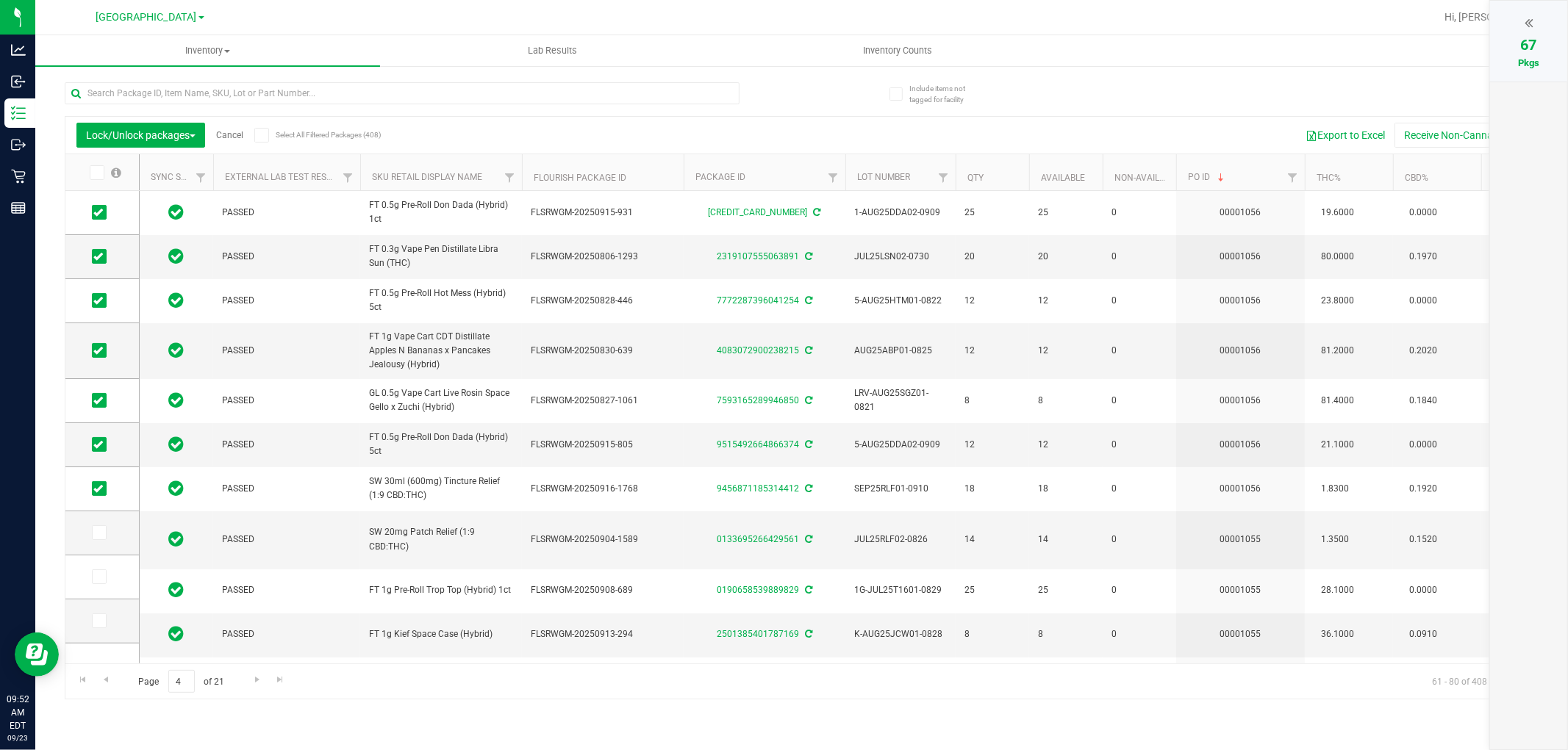
click at [1533, 22] on icon at bounding box center [1528, 22] width 8 height 15
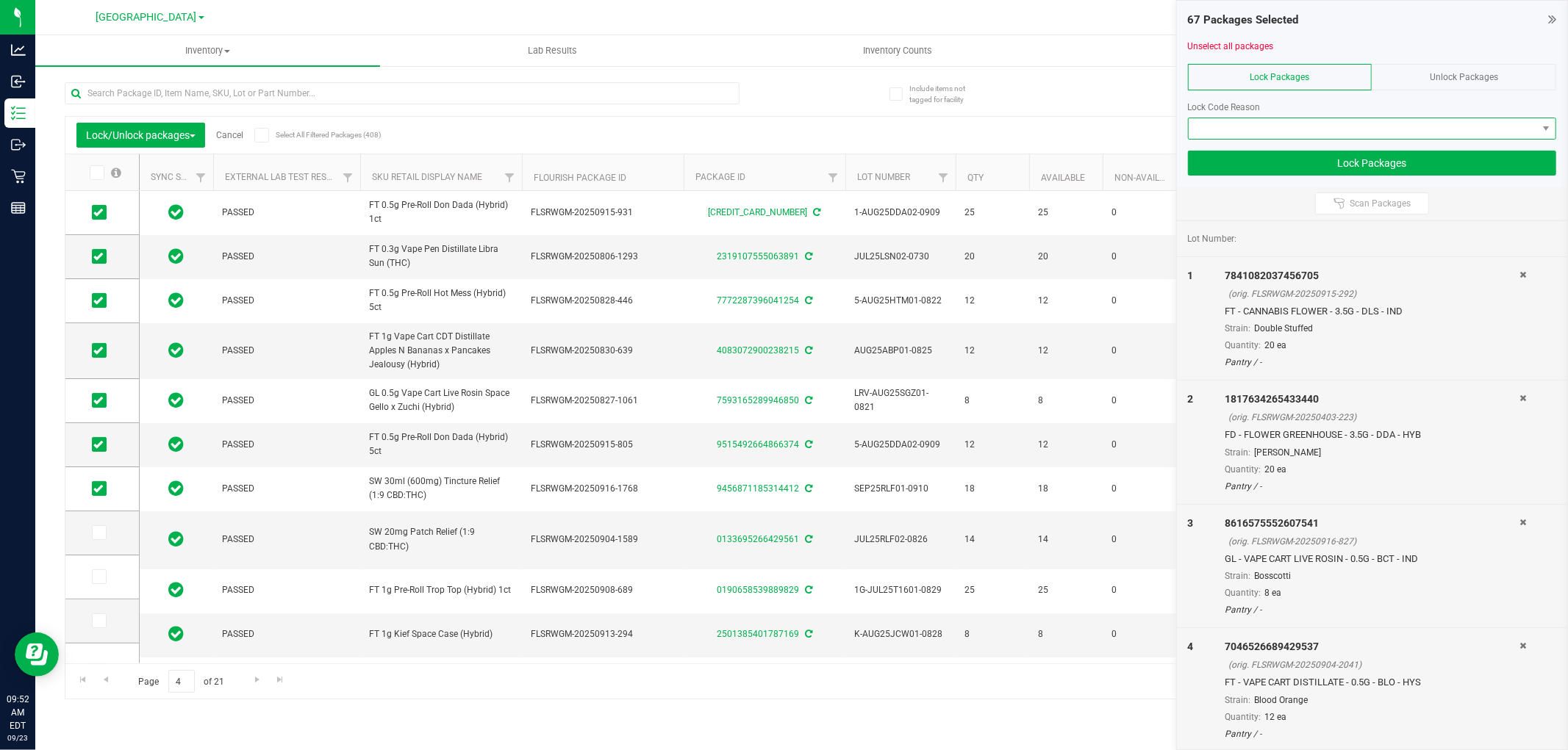
click at [1460, 123] on span at bounding box center [1362, 129] width 348 height 21
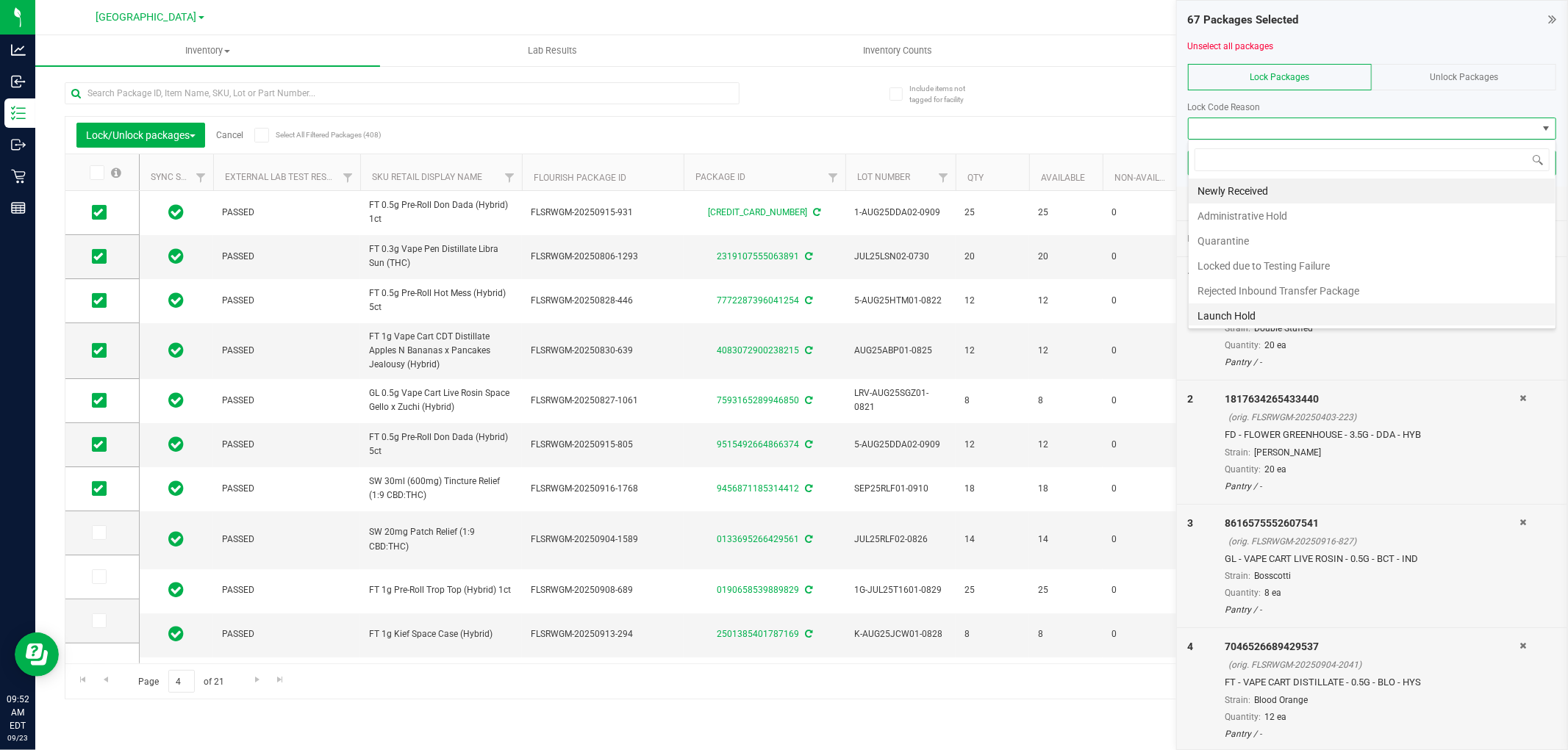
click at [1290, 308] on li "Launch Hold" at bounding box center [1372, 315] width 367 height 25
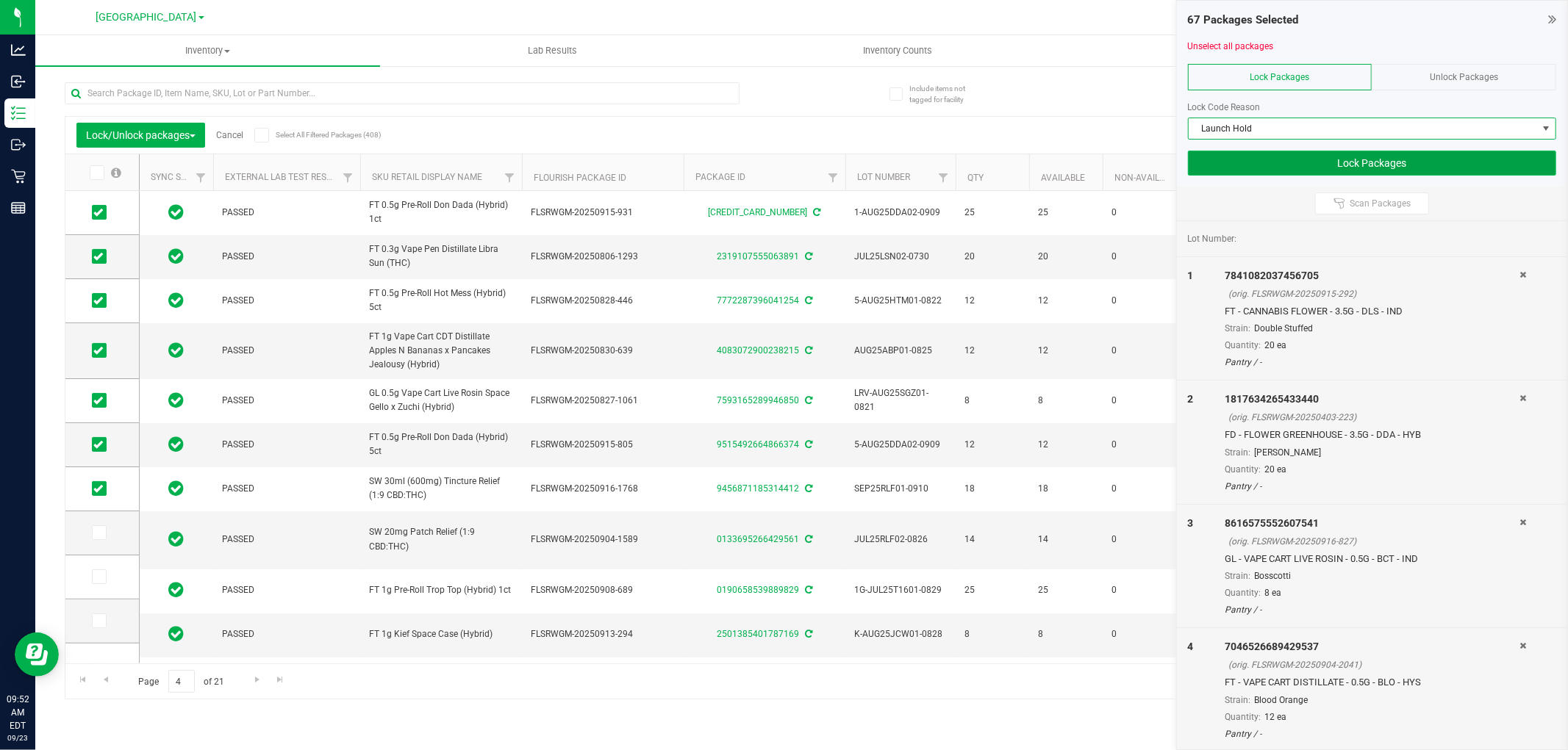
click at [1400, 164] on button "Lock Packages" at bounding box center [1372, 162] width 368 height 25
